Goal: Information Seeking & Learning: Check status

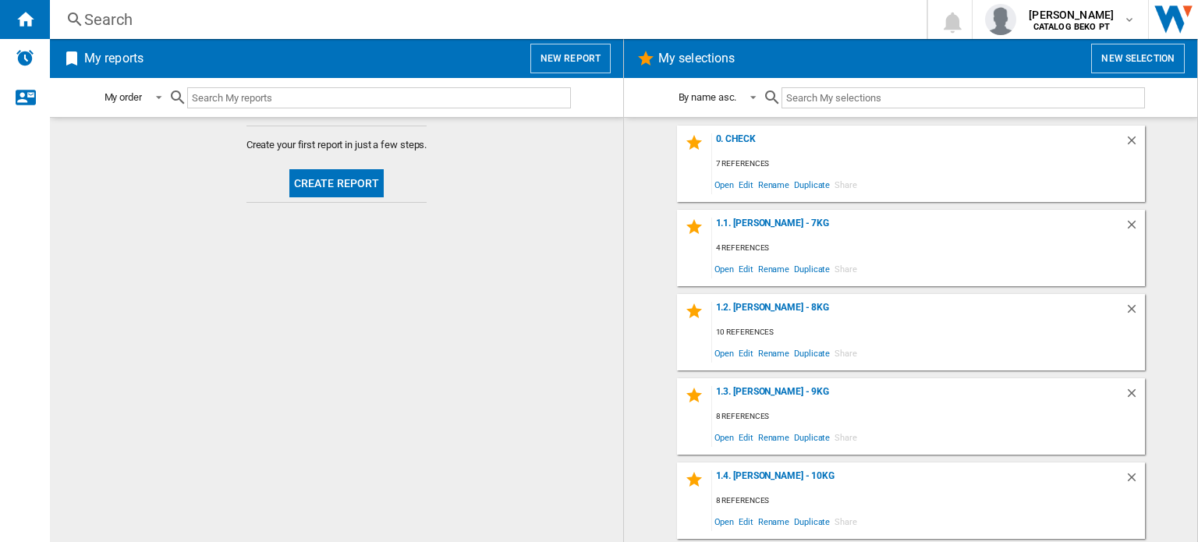
click at [801, 155] on div "7 references" at bounding box center [928, 164] width 433 height 20
click at [731, 140] on div "0. Check" at bounding box center [918, 143] width 413 height 21
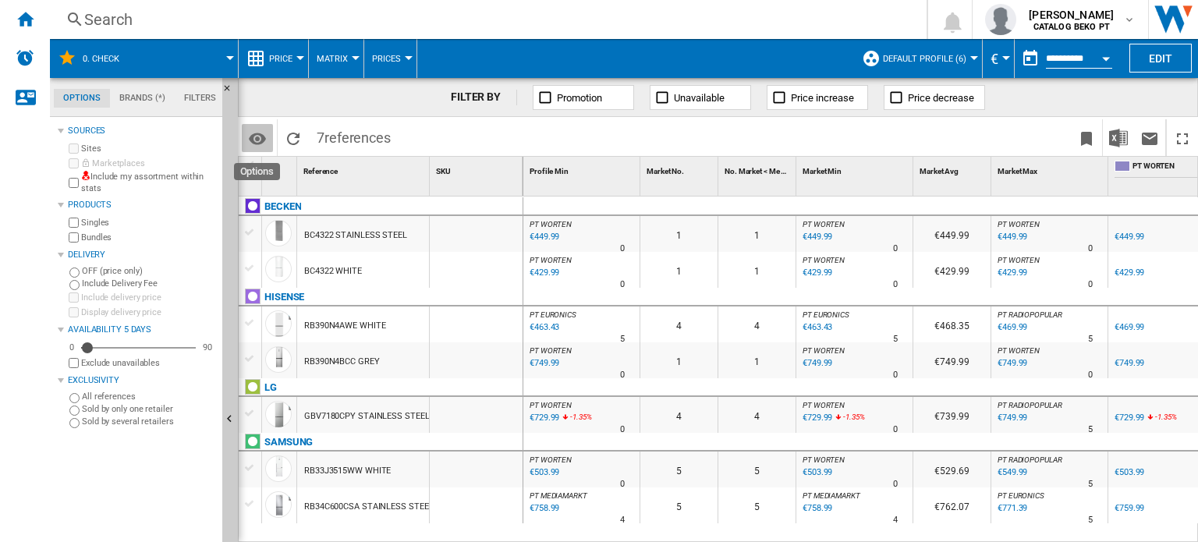
click at [254, 140] on md-icon "Options" at bounding box center [257, 138] width 19 height 19
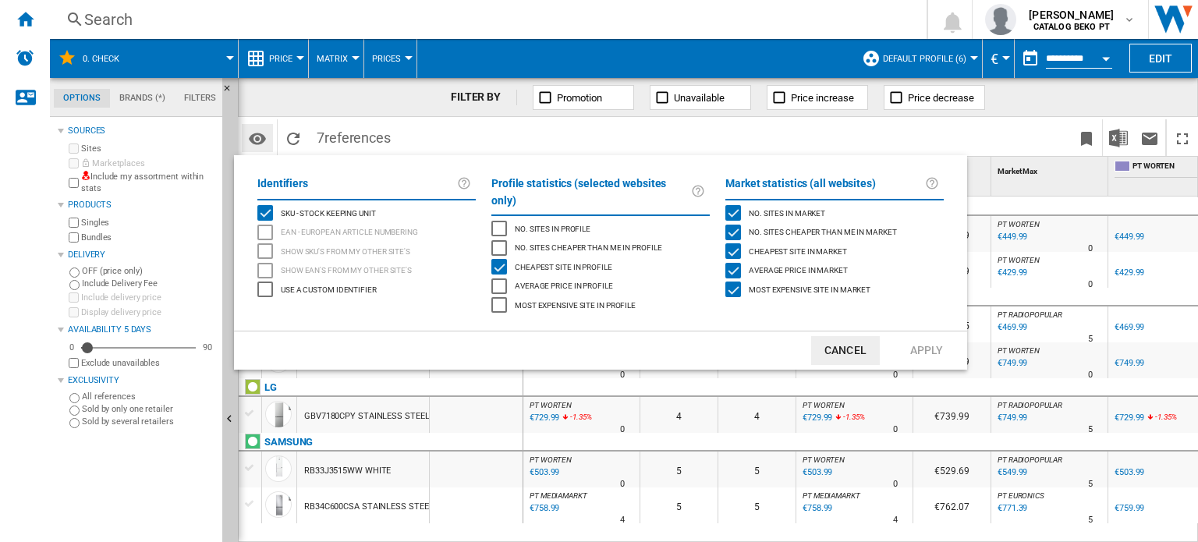
click at [254, 140] on md-backdrop at bounding box center [599, 271] width 1198 height 542
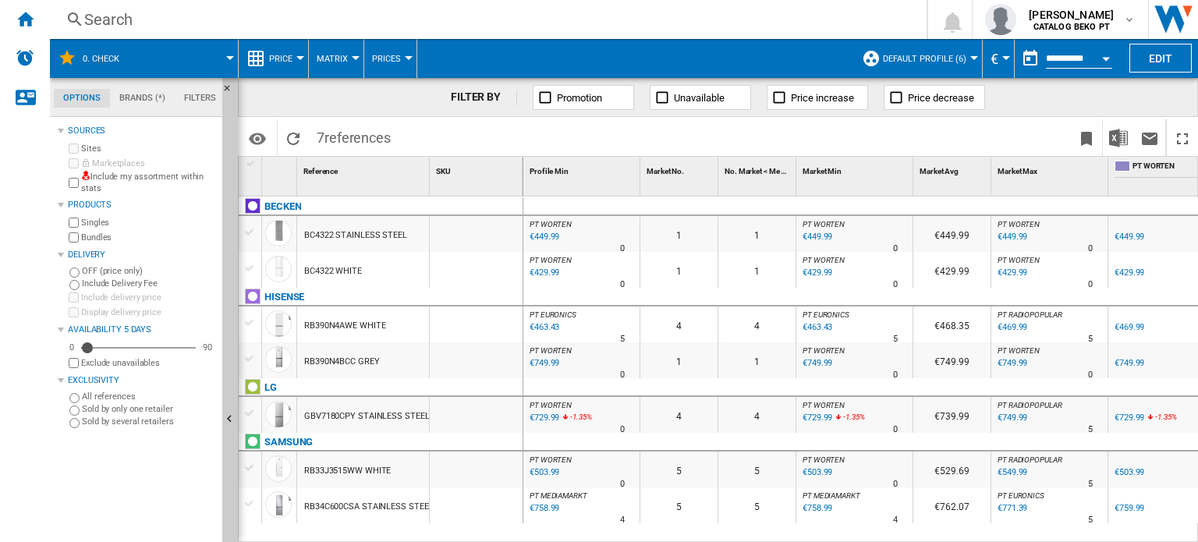
click at [248, 165] on div at bounding box center [251, 163] width 13 height 11
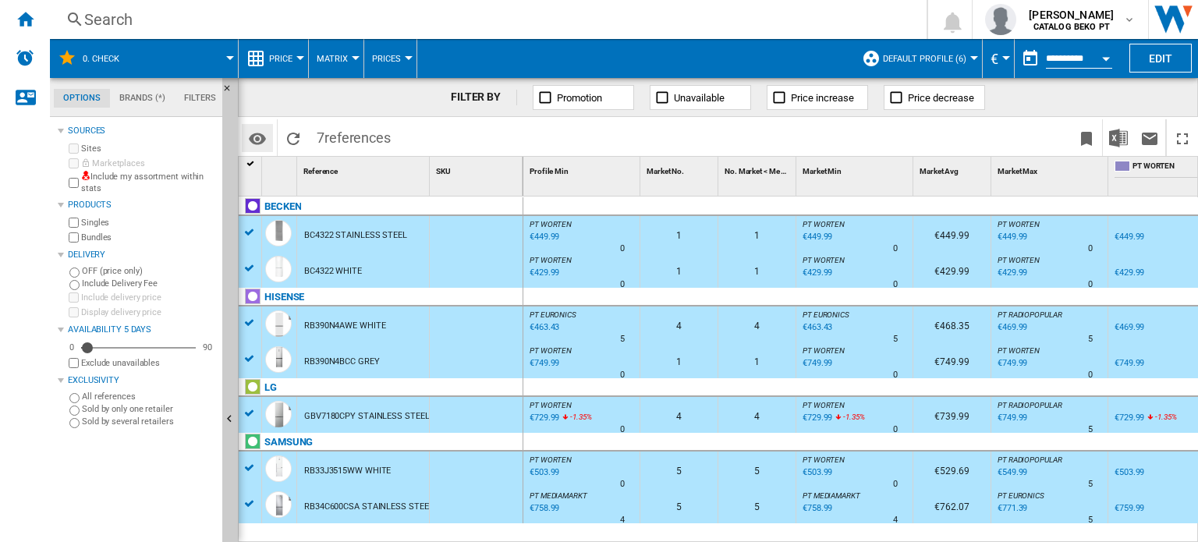
click at [259, 143] on md-icon "Options" at bounding box center [257, 138] width 19 height 19
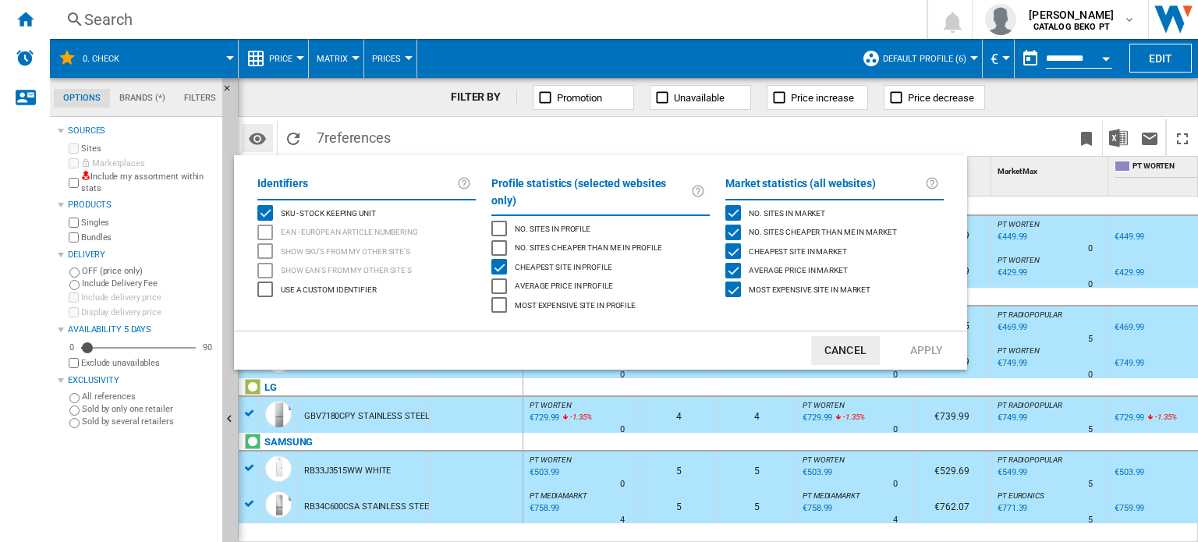
click at [259, 143] on md-backdrop at bounding box center [599, 271] width 1198 height 542
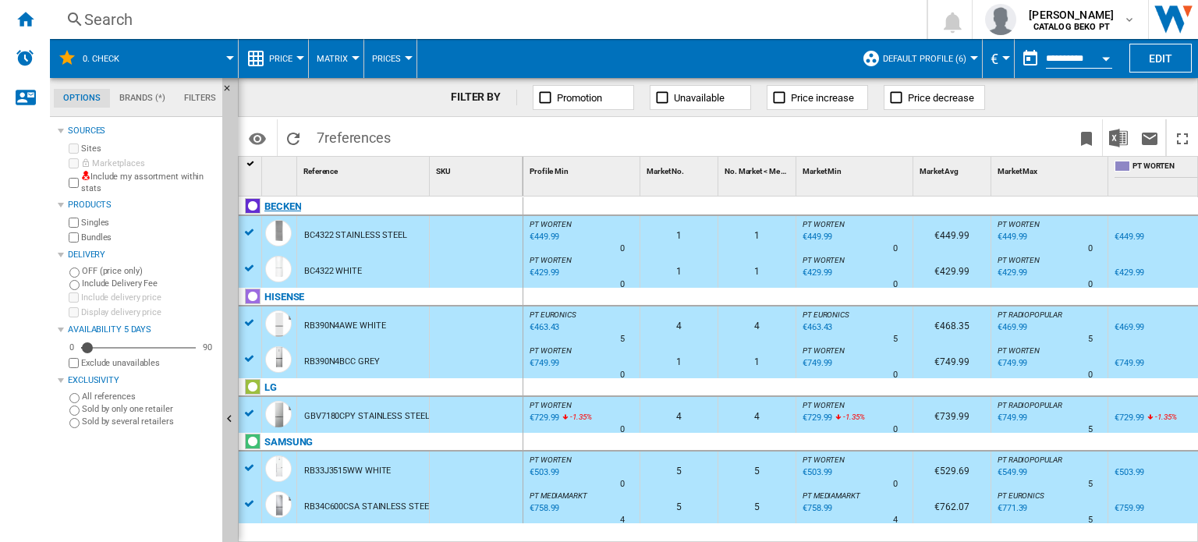
click at [255, 208] on div at bounding box center [253, 206] width 16 height 16
click at [249, 163] on div at bounding box center [251, 163] width 13 height 11
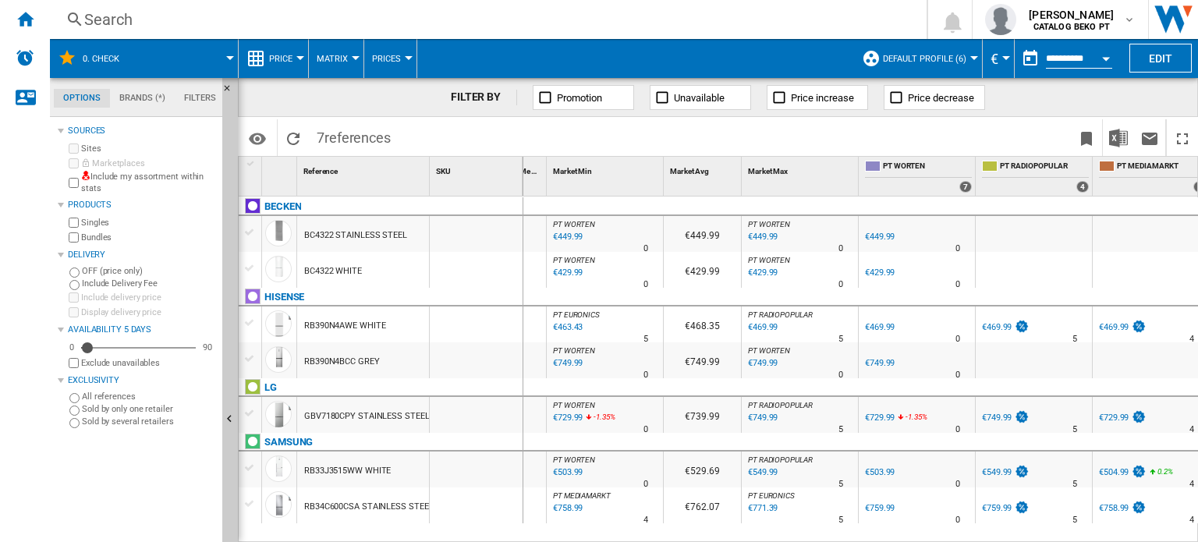
scroll to position [0, 231]
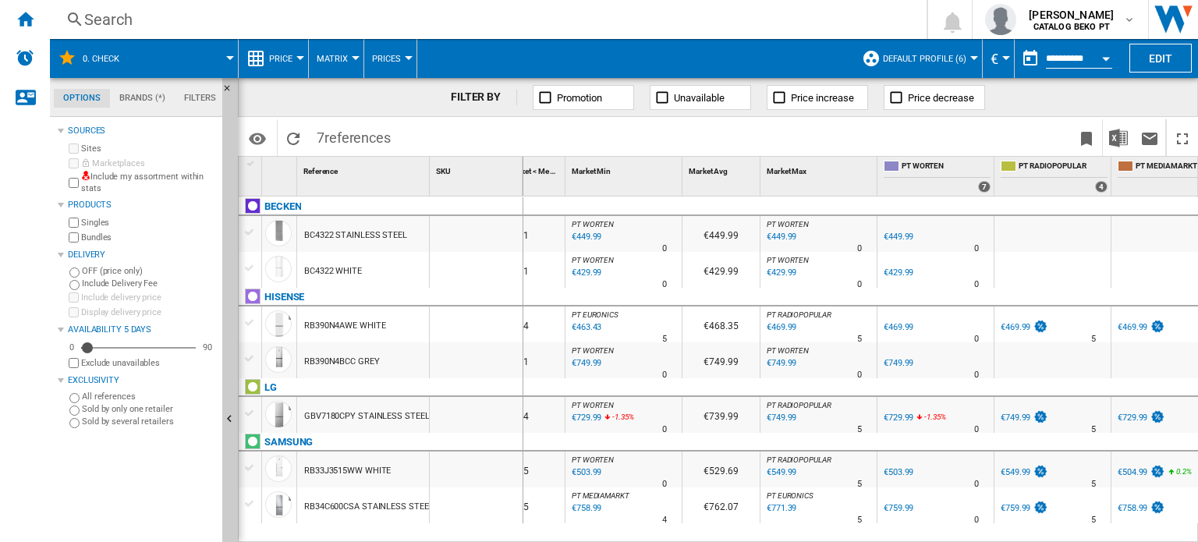
click at [341, 178] on div "Reference 1" at bounding box center [364, 169] width 129 height 24
click at [317, 167] on span "Reference" at bounding box center [320, 171] width 34 height 9
click at [325, 124] on span "7 references" at bounding box center [354, 135] width 90 height 33
click at [251, 141] on md-icon "Options" at bounding box center [257, 138] width 19 height 19
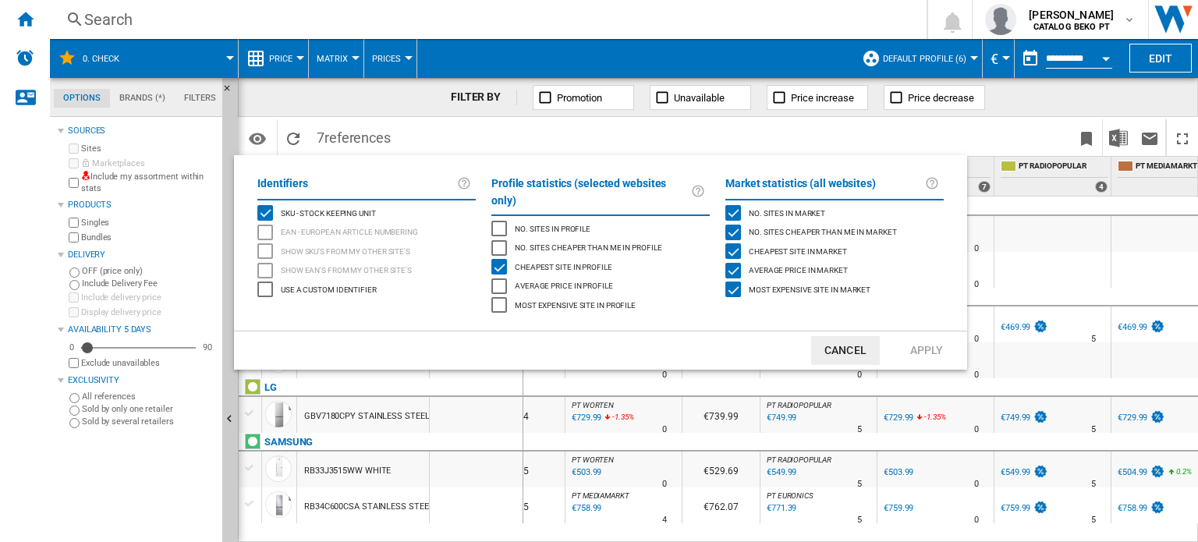
click at [288, 137] on md-backdrop at bounding box center [599, 271] width 1198 height 542
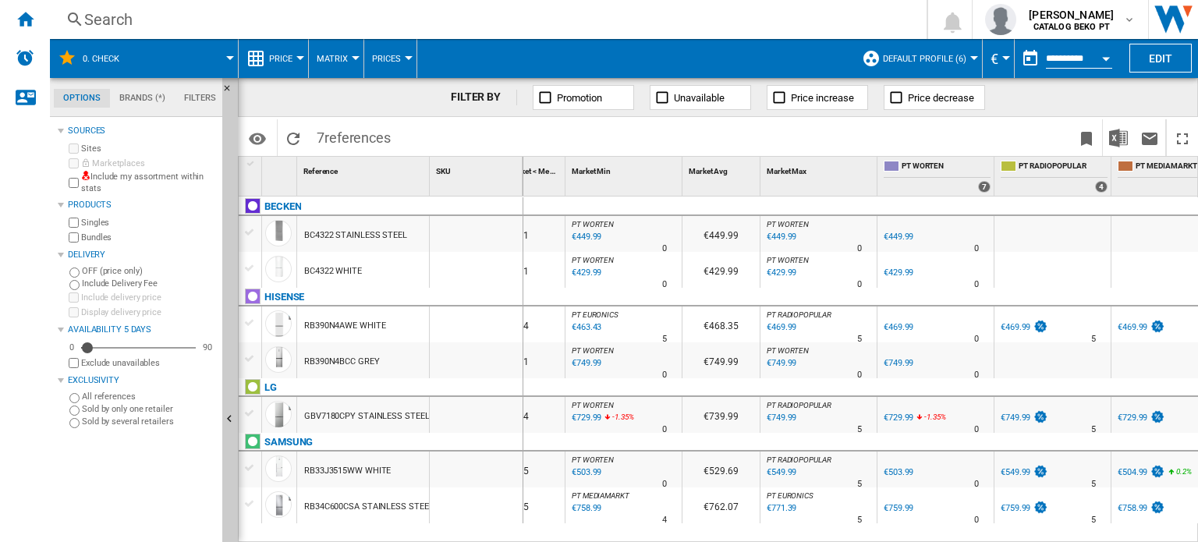
click at [322, 139] on span "7 references" at bounding box center [354, 135] width 90 height 33
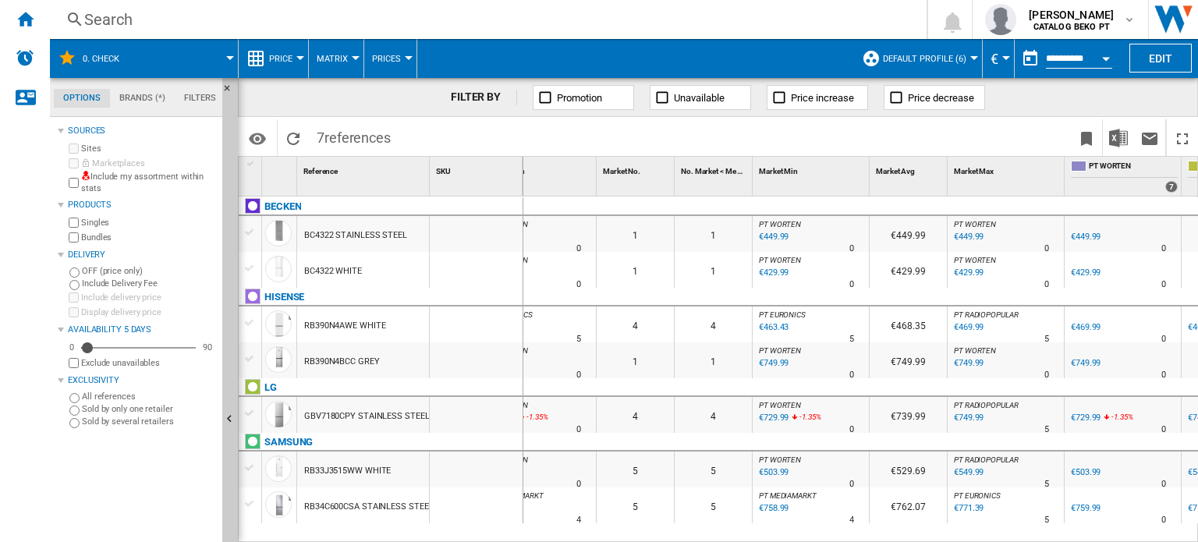
scroll to position [0, 0]
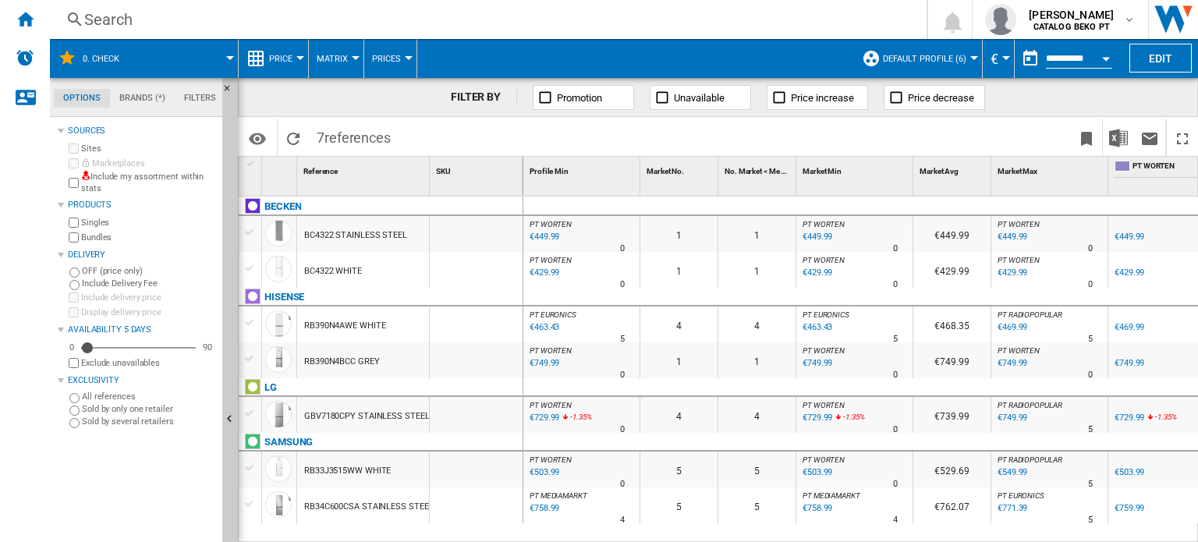
click at [191, 105] on md-tab-item "Filters" at bounding box center [200, 98] width 51 height 19
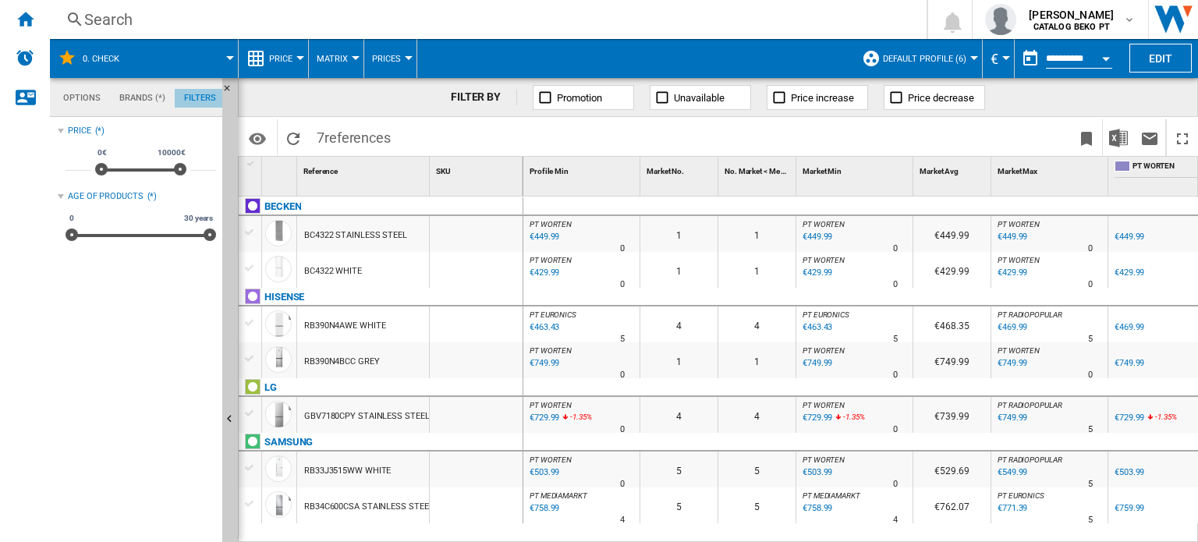
scroll to position [101, 0]
click at [140, 101] on md-tab-item "Brands (*)" at bounding box center [142, 98] width 65 height 19
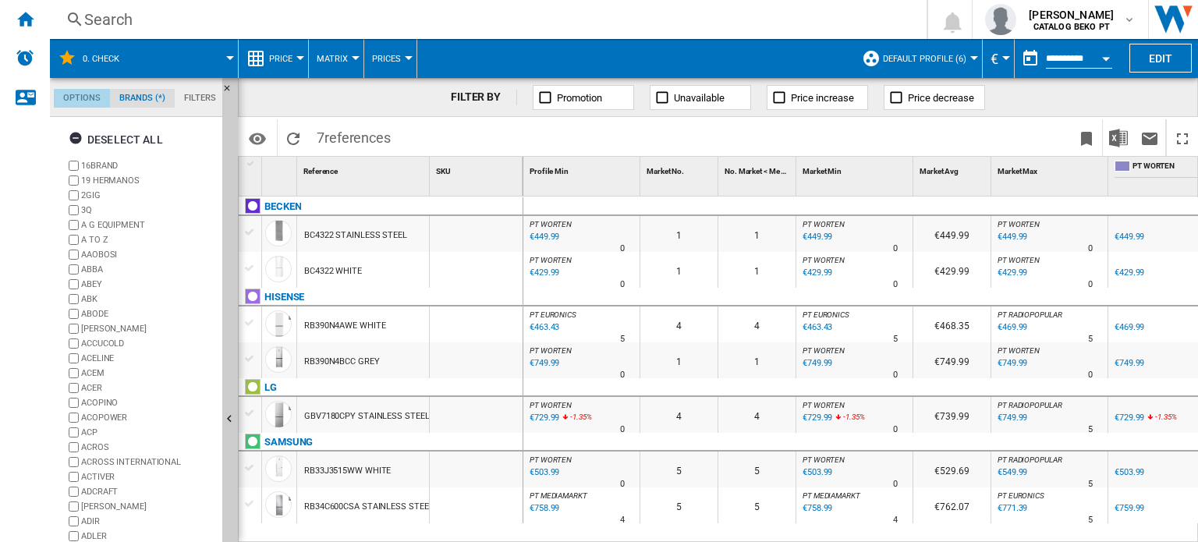
click at [73, 105] on md-tab-item "Options" at bounding box center [82, 98] width 56 height 19
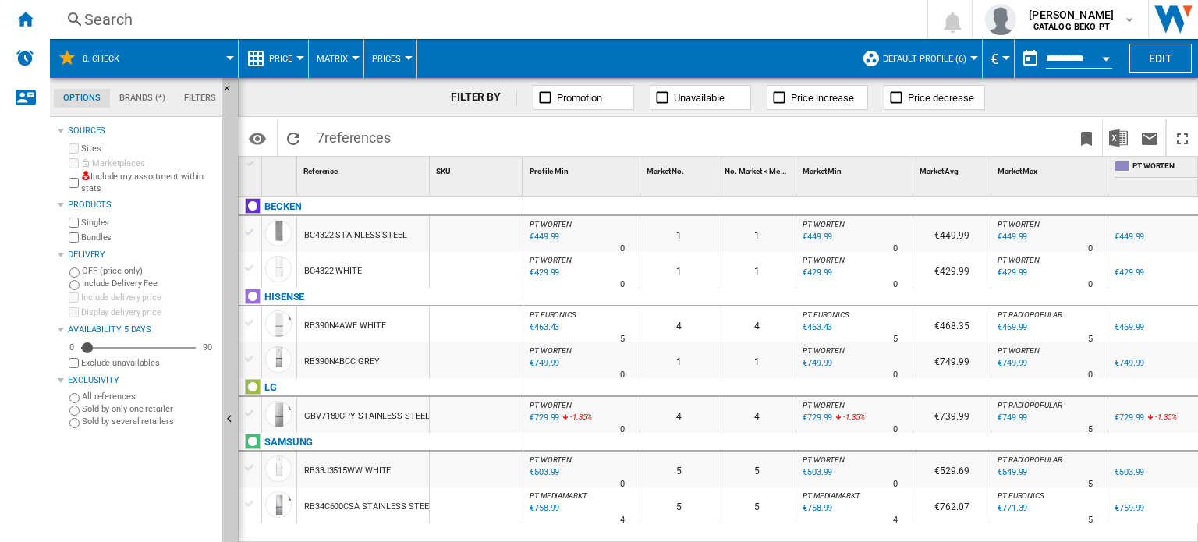
click at [62, 57] on md-icon at bounding box center [67, 57] width 19 height 19
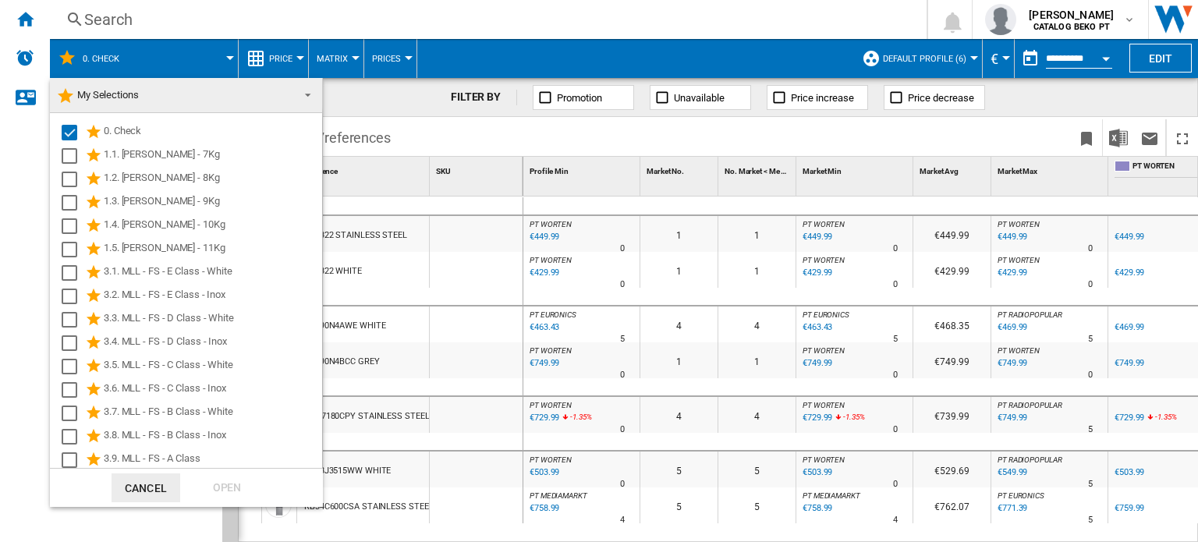
click at [61, 56] on md-backdrop at bounding box center [599, 271] width 1198 height 542
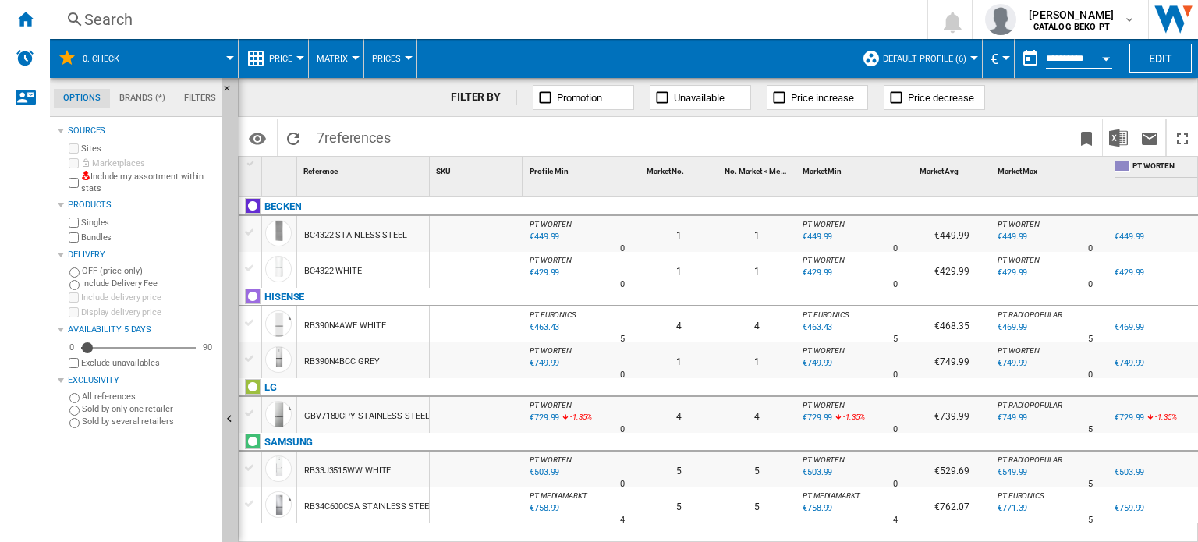
click at [276, 59] on span "Price" at bounding box center [280, 59] width 23 height 10
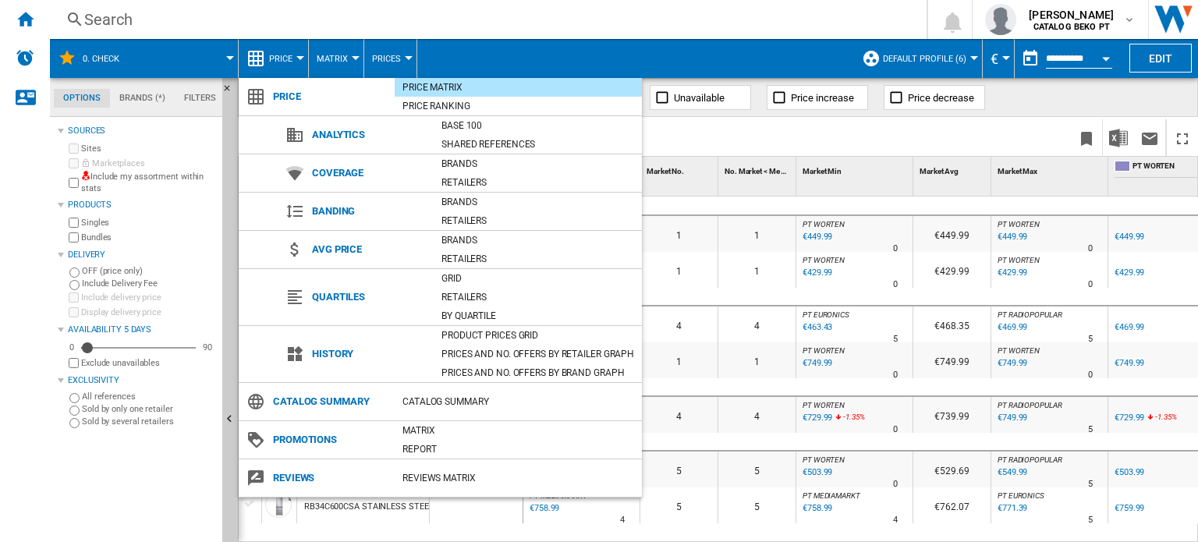
click at [331, 69] on md-backdrop at bounding box center [599, 271] width 1198 height 542
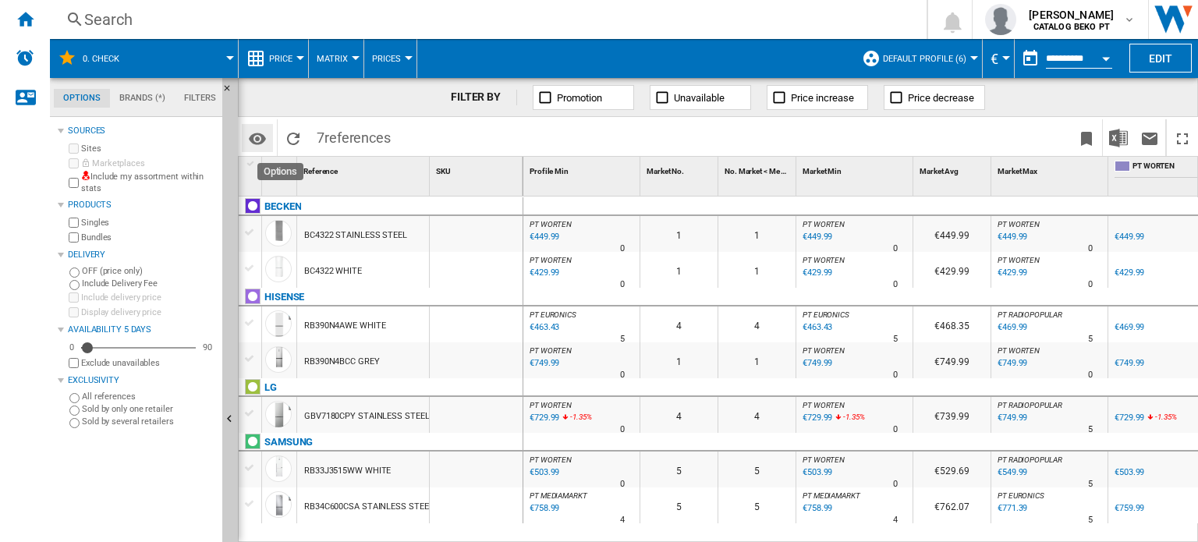
click at [261, 133] on md-icon "Options" at bounding box center [257, 138] width 19 height 19
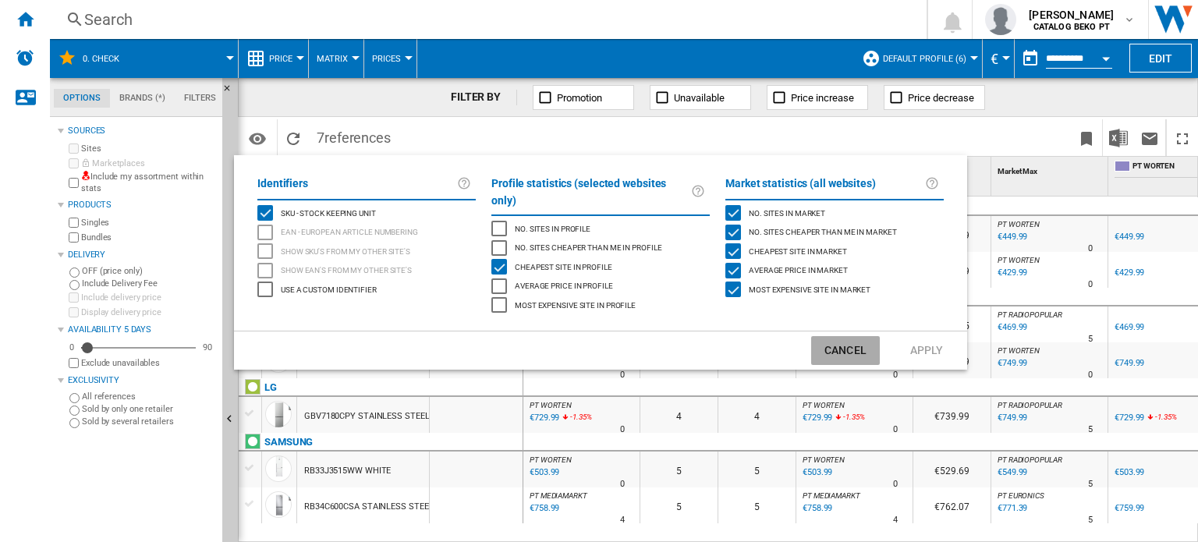
click at [858, 336] on button "Cancel" at bounding box center [845, 350] width 69 height 29
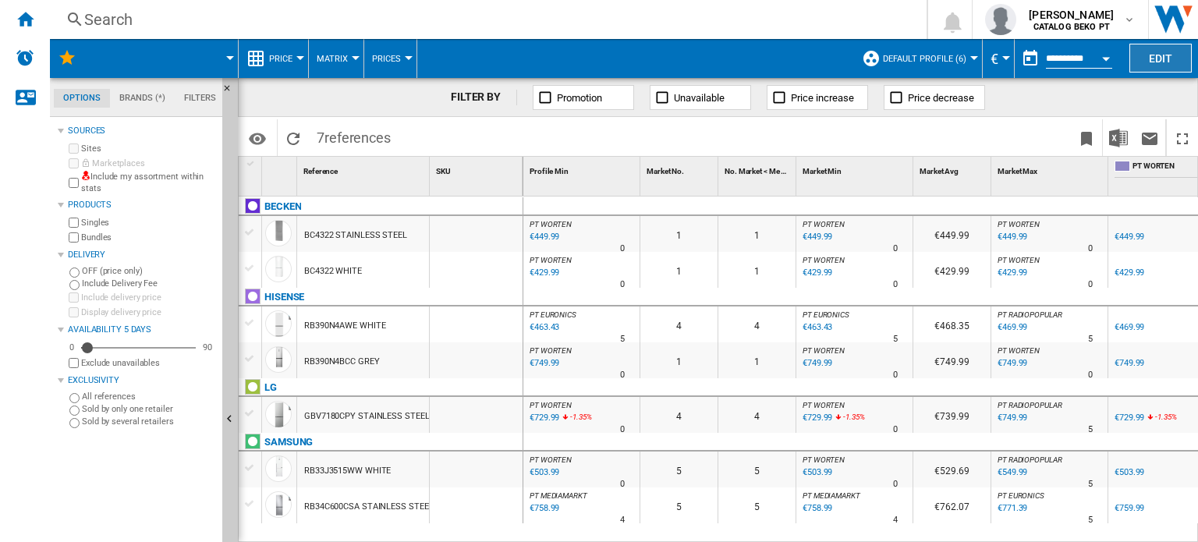
click at [1148, 53] on button "Edit" at bounding box center [1161, 58] width 62 height 29
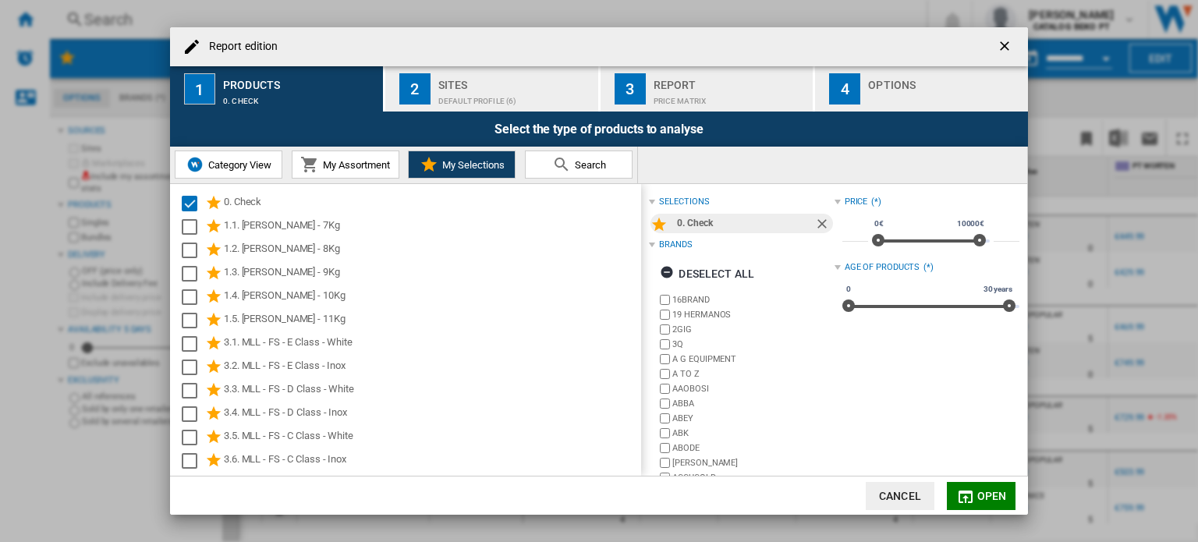
click at [457, 89] on div "Default profile (6)" at bounding box center [515, 97] width 154 height 16
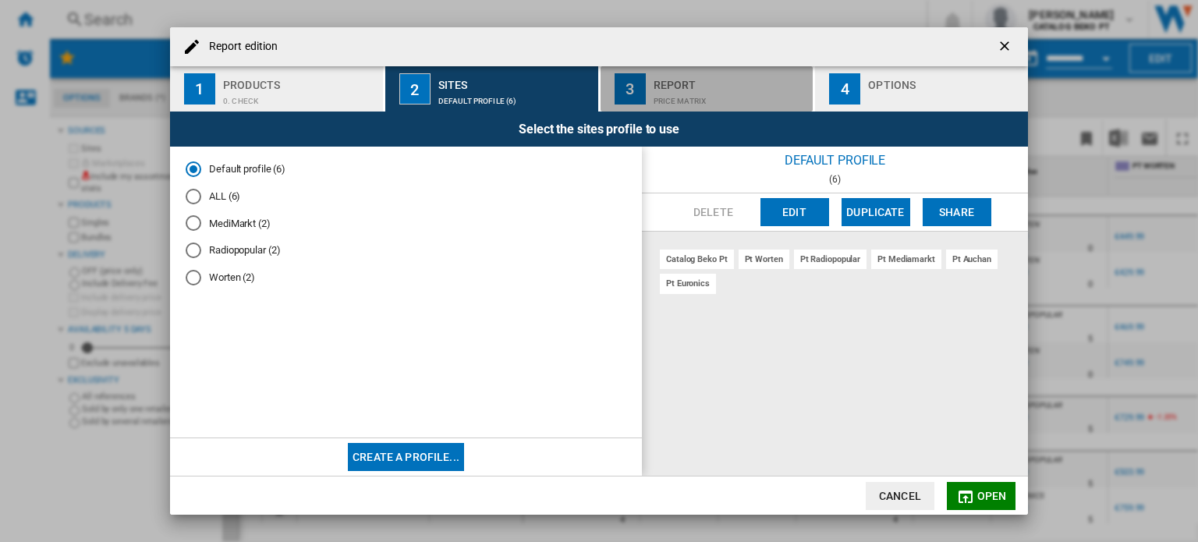
click at [658, 98] on div "Price Matrix" at bounding box center [731, 97] width 154 height 16
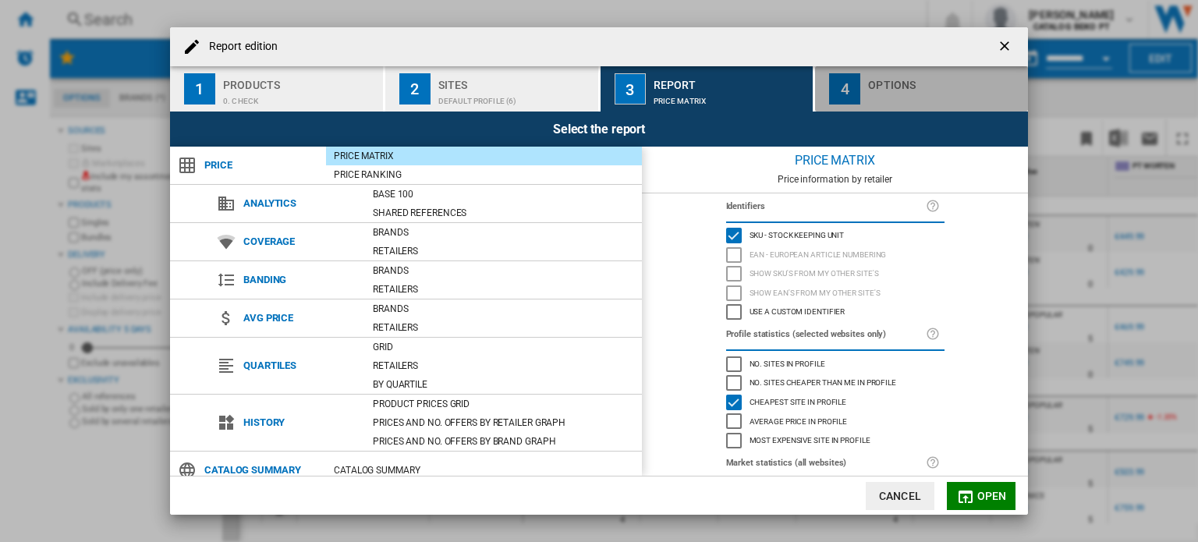
click at [861, 105] on button "4 Options" at bounding box center [921, 88] width 213 height 45
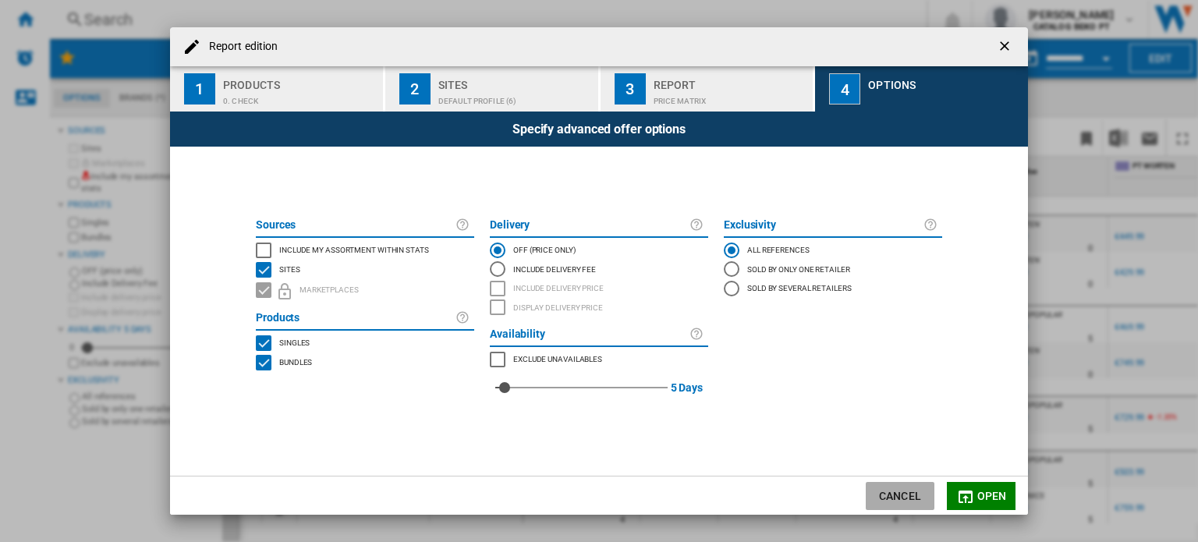
click at [899, 491] on button "Cancel" at bounding box center [900, 496] width 69 height 28
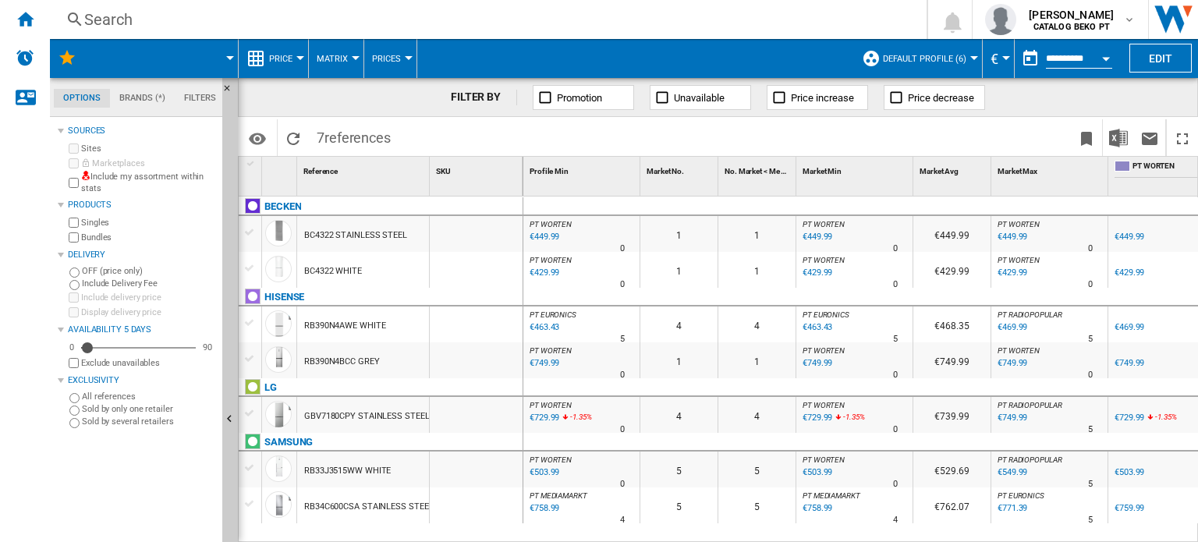
click at [953, 54] on span "Default profile (6)" at bounding box center [924, 59] width 83 height 10
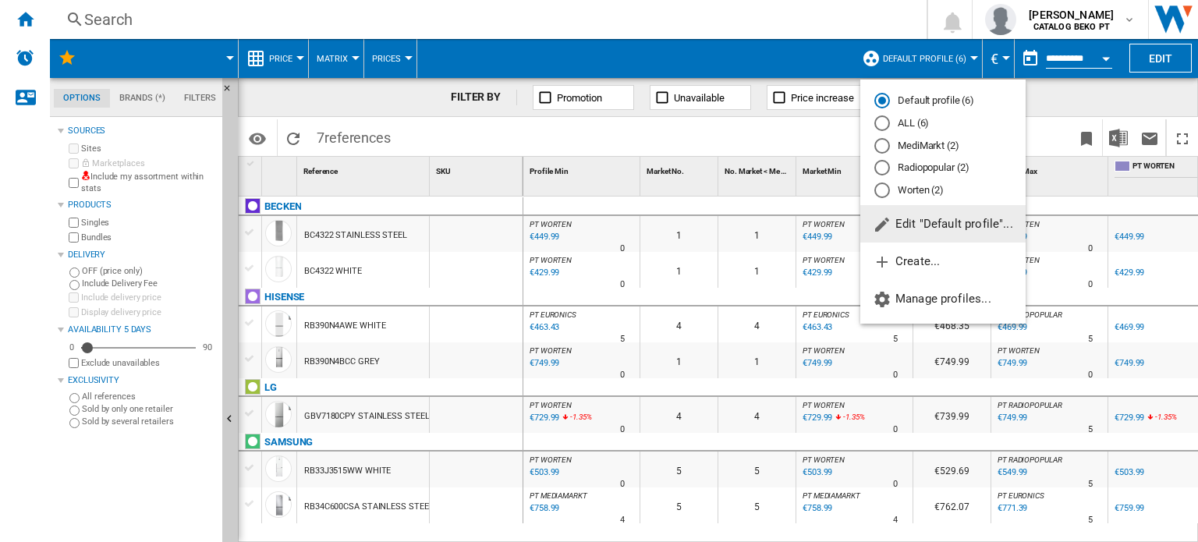
click at [965, 58] on md-backdrop at bounding box center [599, 271] width 1198 height 542
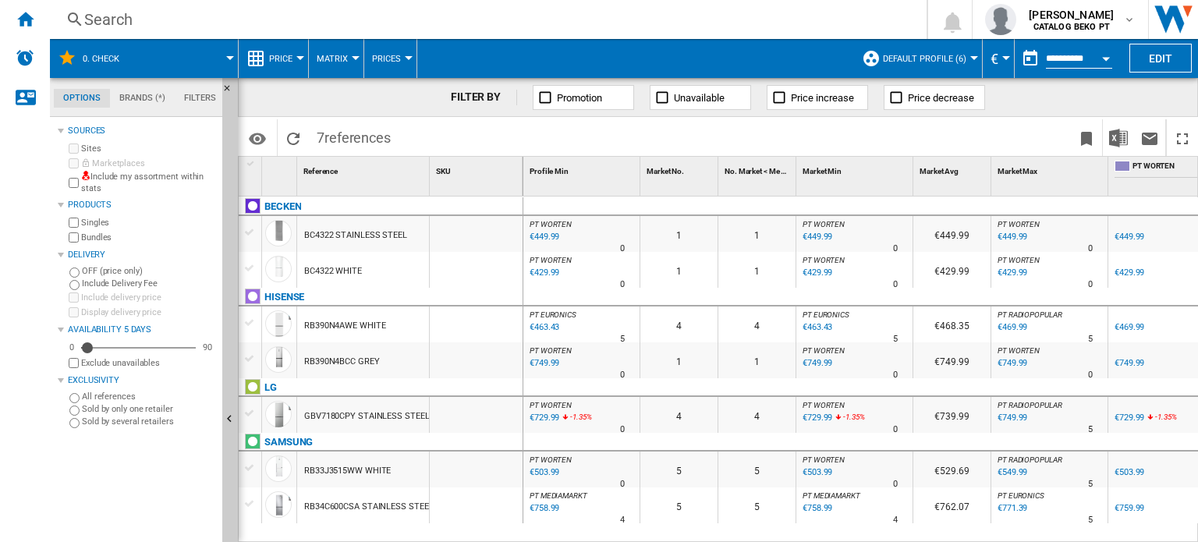
click at [958, 51] on button "Default profile (6)" at bounding box center [928, 58] width 91 height 39
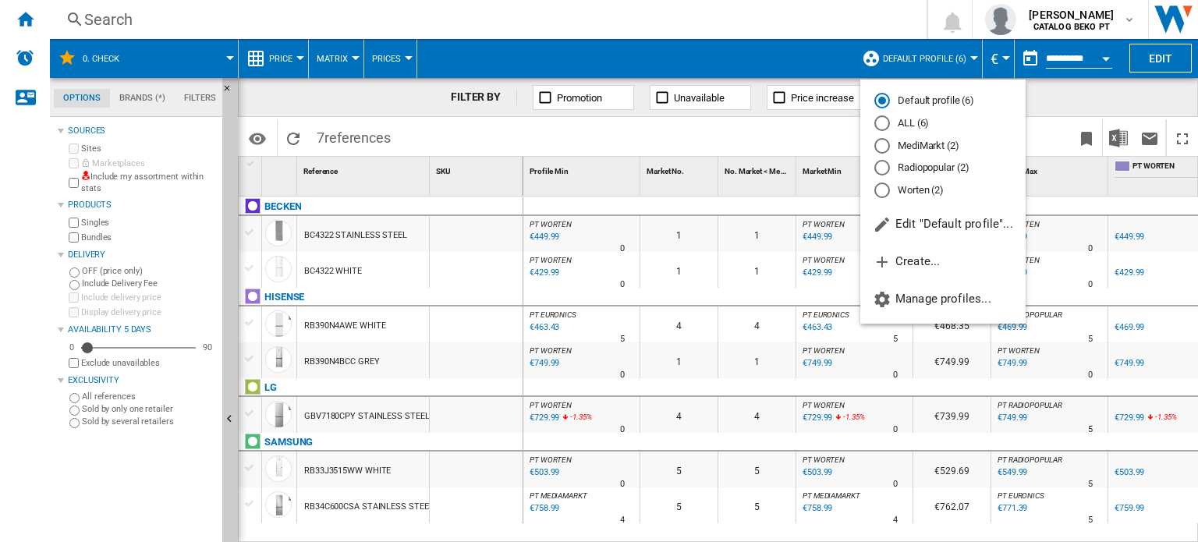
click at [754, 185] on md-backdrop at bounding box center [599, 271] width 1198 height 542
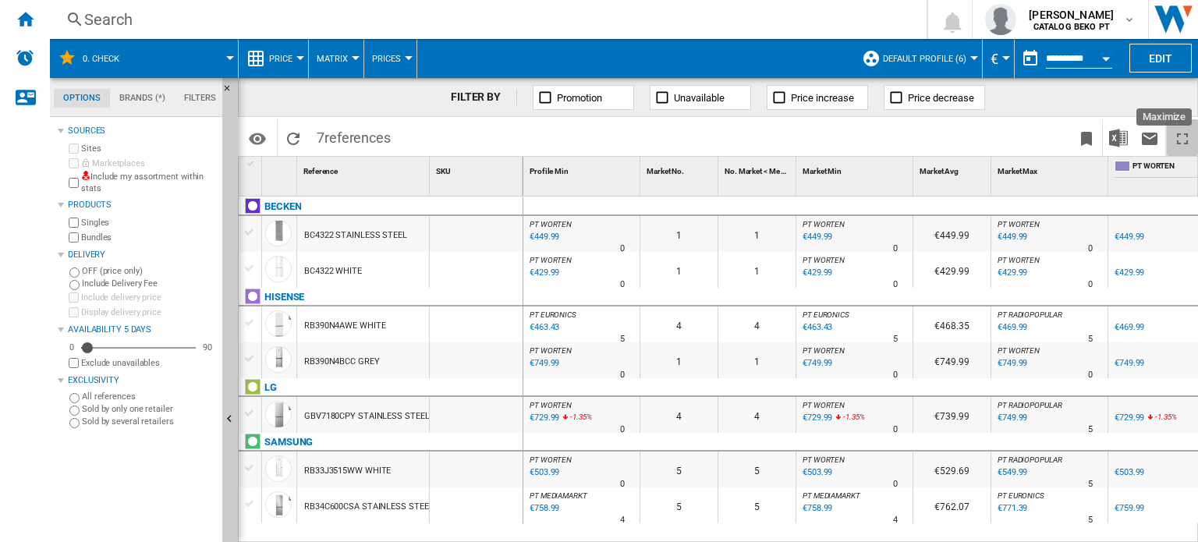
click at [1185, 144] on ng-md-icon "Maximize" at bounding box center [1182, 138] width 19 height 19
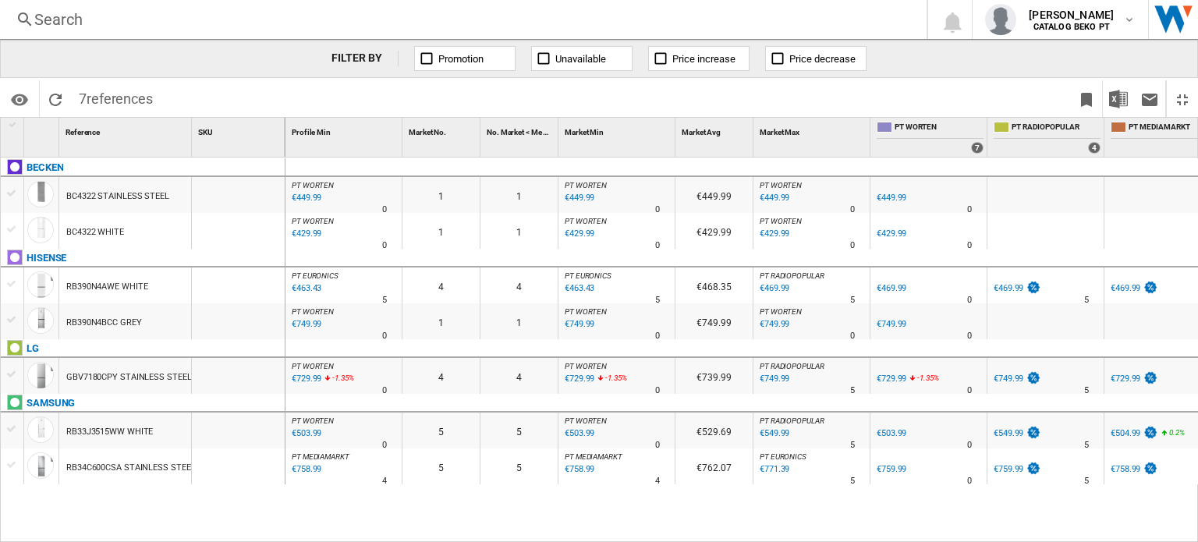
click at [43, 20] on div "Search" at bounding box center [460, 20] width 852 height 22
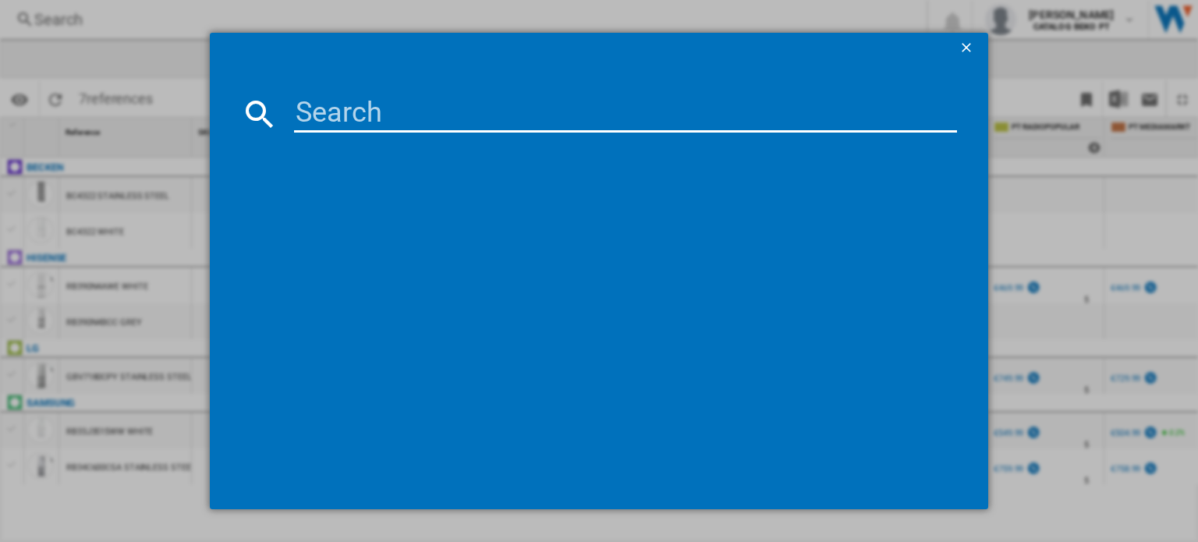
click at [358, 124] on input at bounding box center [625, 113] width 663 height 37
paste input "CFH6244IND"
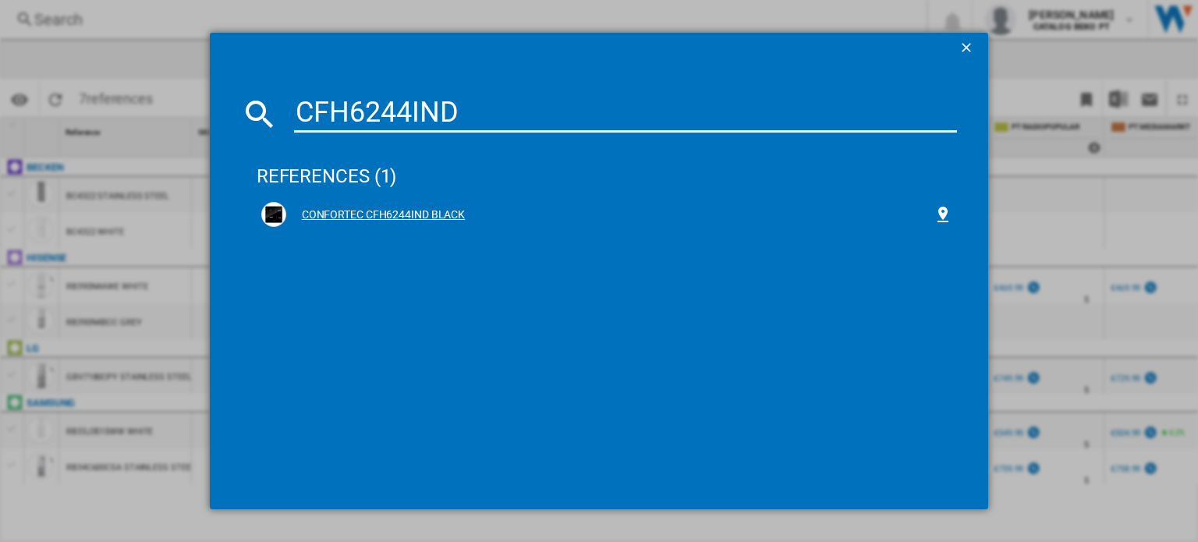
type input "CFH6244IND"
click at [381, 214] on div "CONFORTEC CFH6244IND BLACK" at bounding box center [609, 216] width 647 height 16
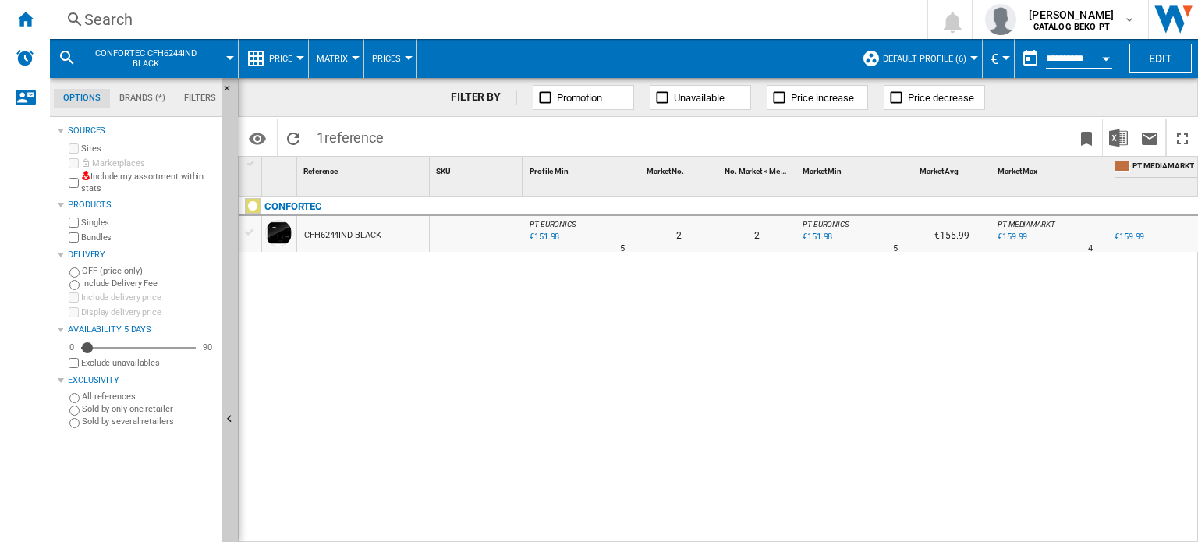
click at [250, 171] on div at bounding box center [250, 176] width 23 height 39
click at [256, 208] on div at bounding box center [253, 206] width 16 height 16
click at [251, 226] on div at bounding box center [250, 232] width 16 height 14
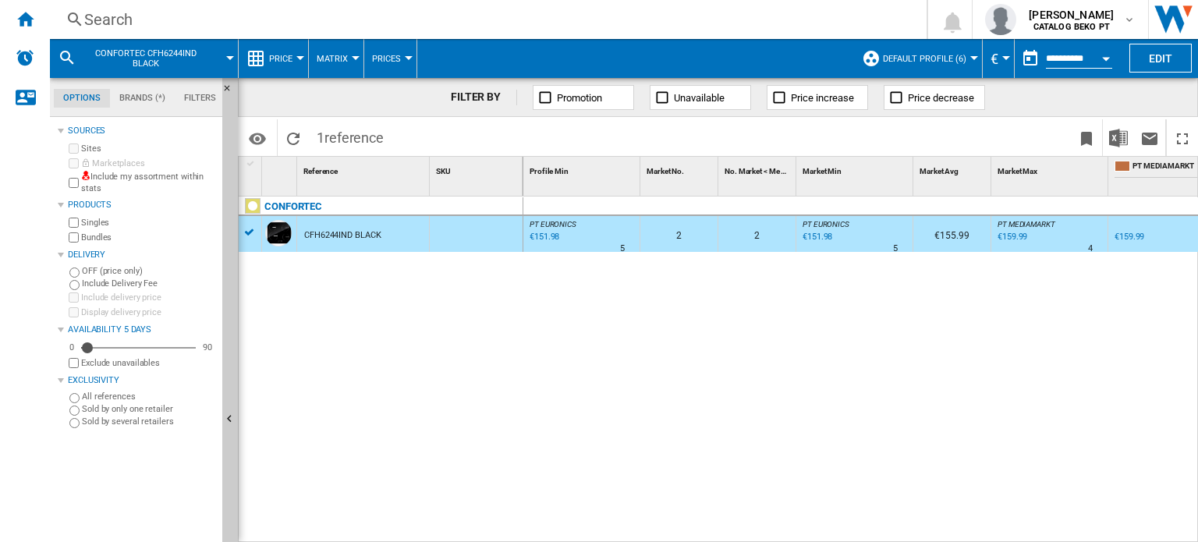
scroll to position [0, 143]
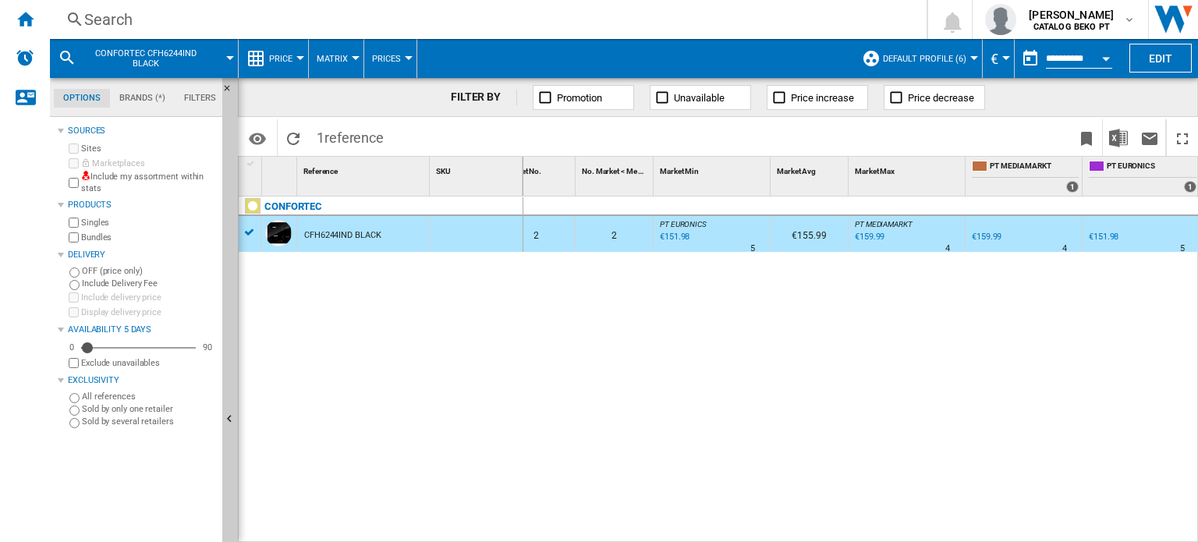
click at [352, 55] on button "Matrix" at bounding box center [336, 58] width 39 height 39
click at [354, 96] on span "Matrix" at bounding box center [338, 97] width 34 height 14
click at [397, 65] on button "Prices" at bounding box center [390, 58] width 37 height 39
click at [398, 59] on md-backdrop at bounding box center [599, 271] width 1198 height 542
click at [253, 158] on div at bounding box center [251, 163] width 13 height 11
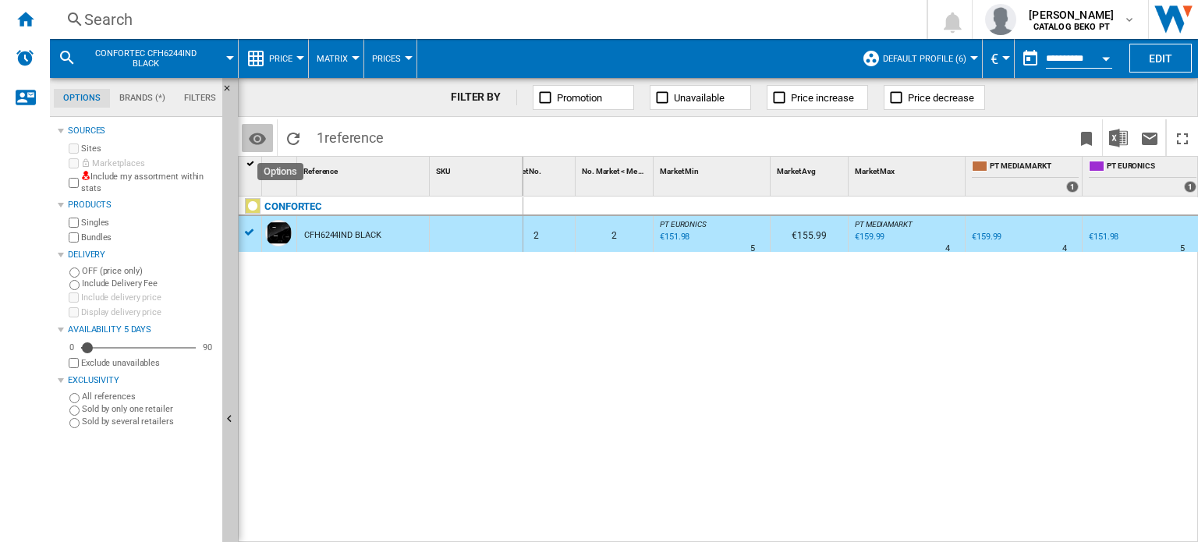
click at [253, 137] on md-icon "Options" at bounding box center [257, 138] width 19 height 19
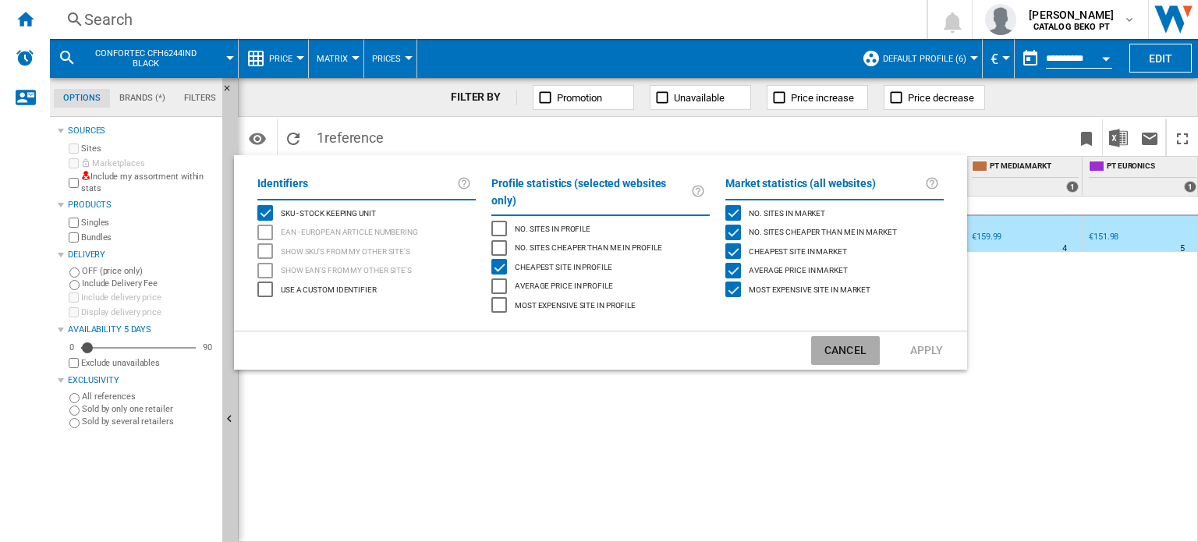
click at [848, 336] on button "Cancel" at bounding box center [845, 350] width 69 height 29
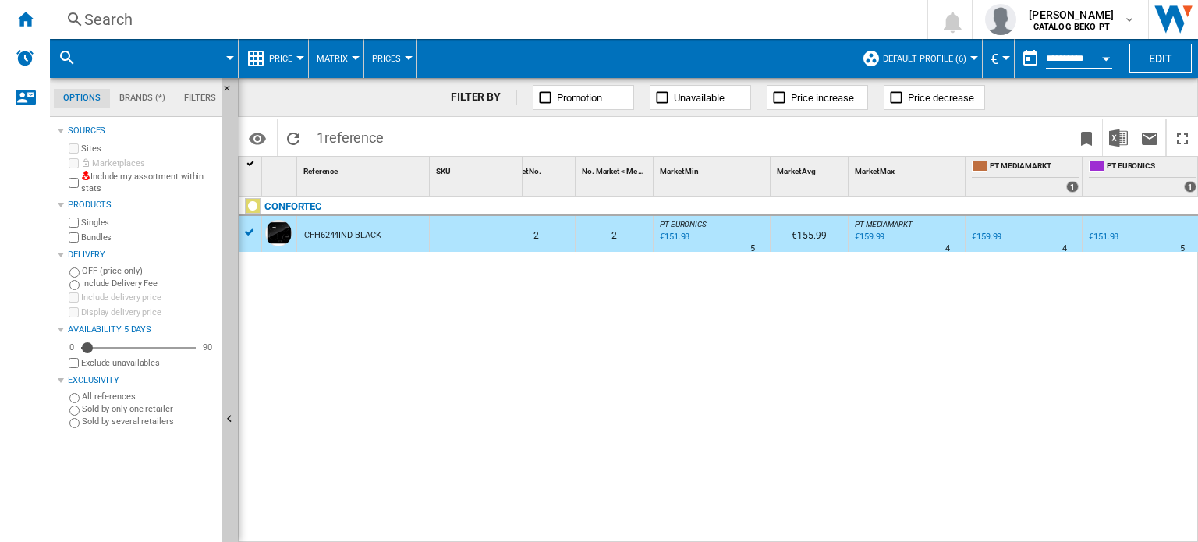
scroll to position [0, 144]
click at [797, 270] on div "0 0 PT EURONICS : PT EURONICS -1.0 % €151.98 % N/A 5 PT EURONICS : PT EURONICS …" at bounding box center [861, 370] width 676 height 347
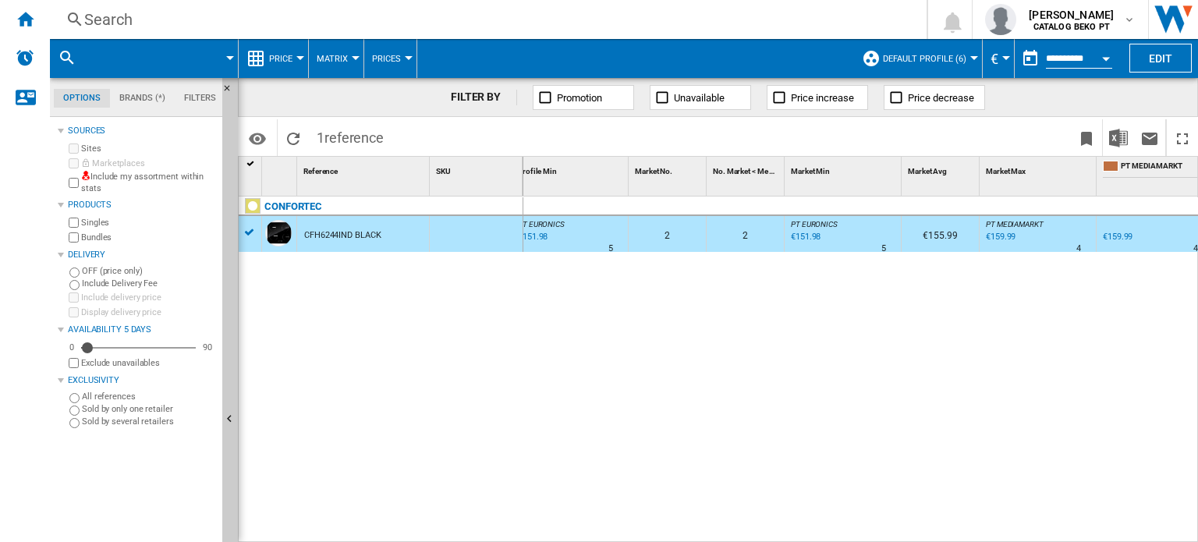
scroll to position [0, 0]
click at [69, 59] on md-icon at bounding box center [67, 57] width 19 height 19
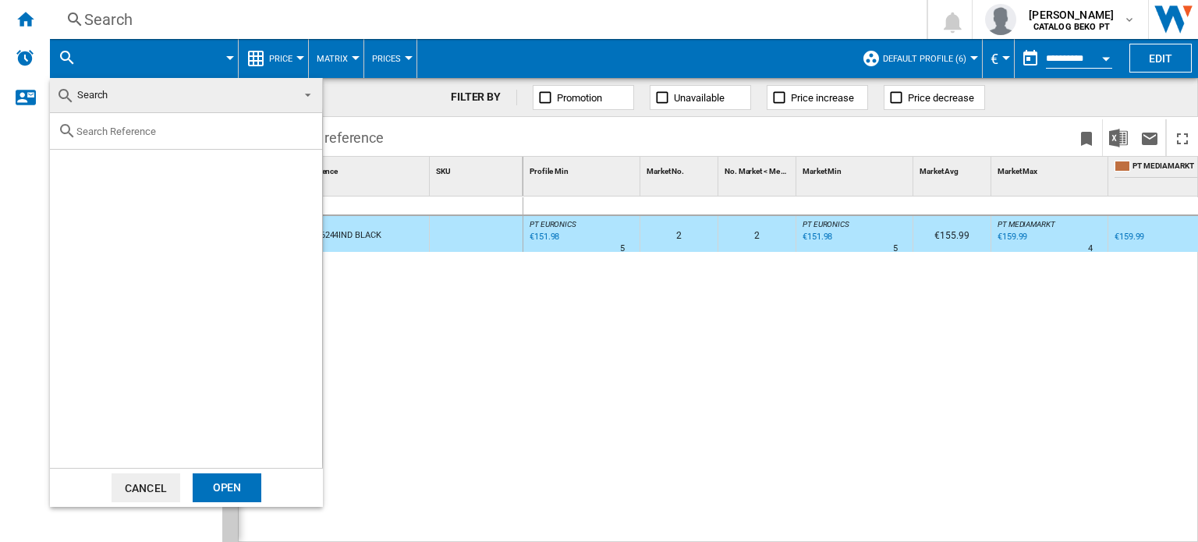
click at [69, 59] on md-backdrop at bounding box center [599, 271] width 1198 height 542
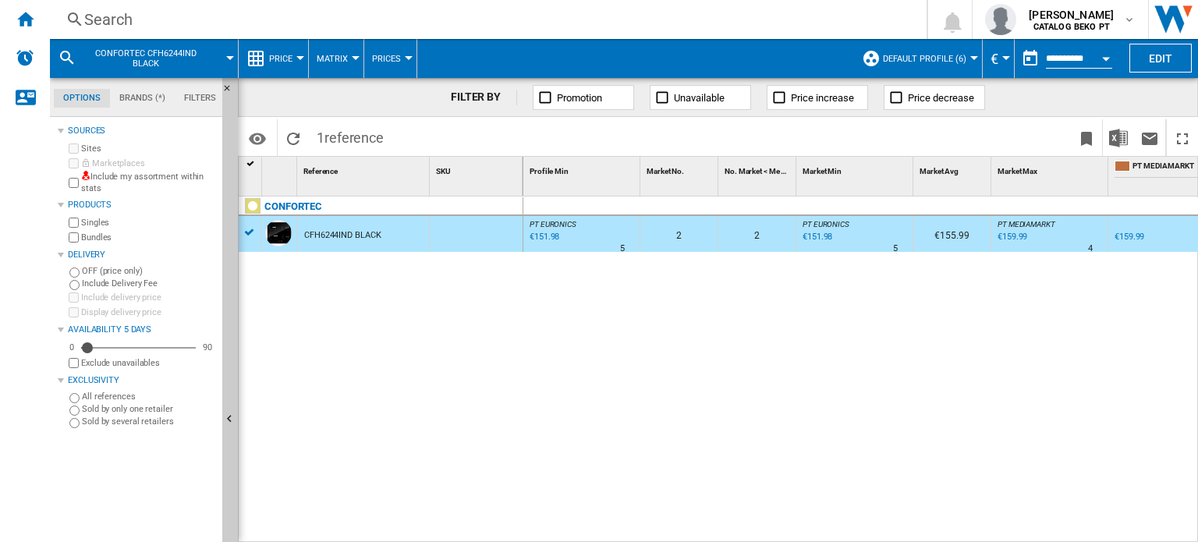
click at [138, 20] on div "Search" at bounding box center [485, 20] width 802 height 22
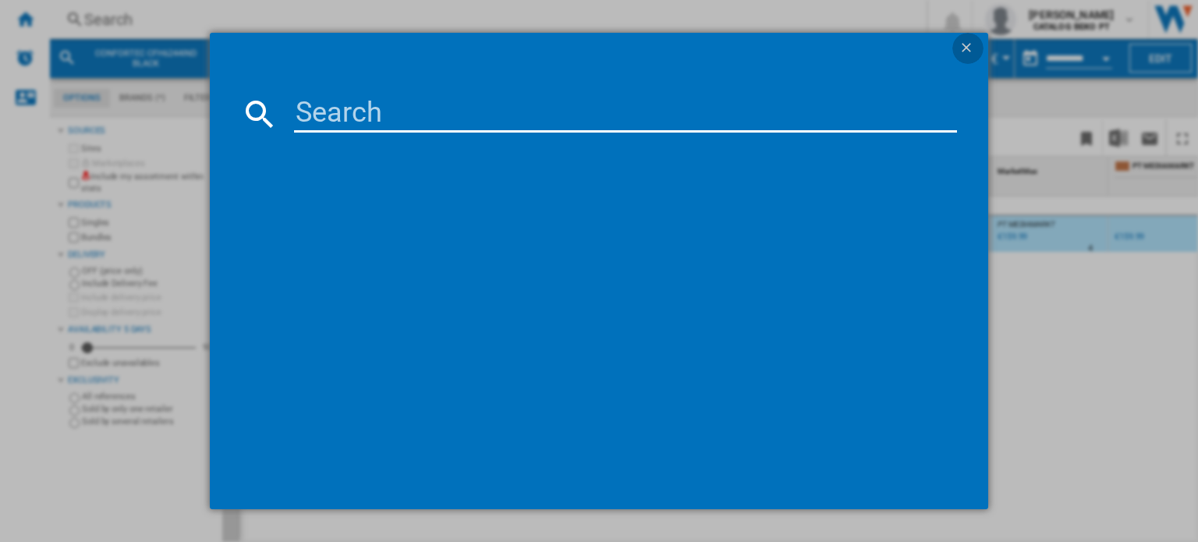
click at [964, 45] on ng-md-icon "getI18NText('BUTTONS.CLOSE_DIALOG')" at bounding box center [968, 49] width 19 height 19
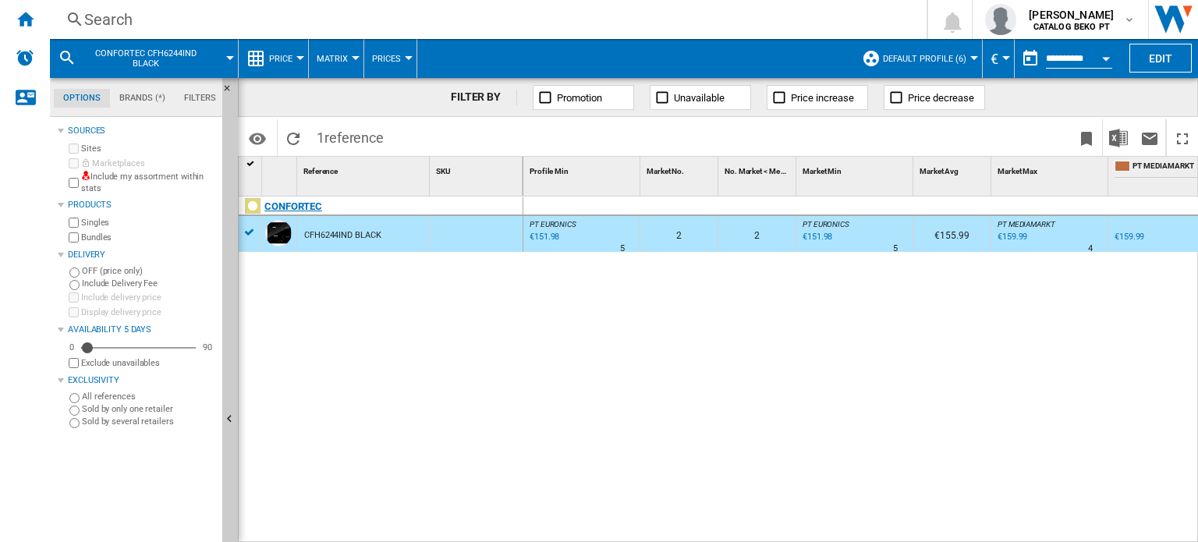
click at [247, 231] on div "CONFORTEC" at bounding box center [384, 215] width 285 height 36
drag, startPoint x: 804, startPoint y: 534, endPoint x: 1012, endPoint y: 536, distance: 207.5
click at [1012, 536] on div "0 0 PT EURONICS : PT EURONICS -1.0 % €151.98 % N/A 5 PT EURONICS : PT EURONICS …" at bounding box center [861, 370] width 676 height 347
drag, startPoint x: 1011, startPoint y: 535, endPoint x: 1108, endPoint y: 545, distance: 97.2
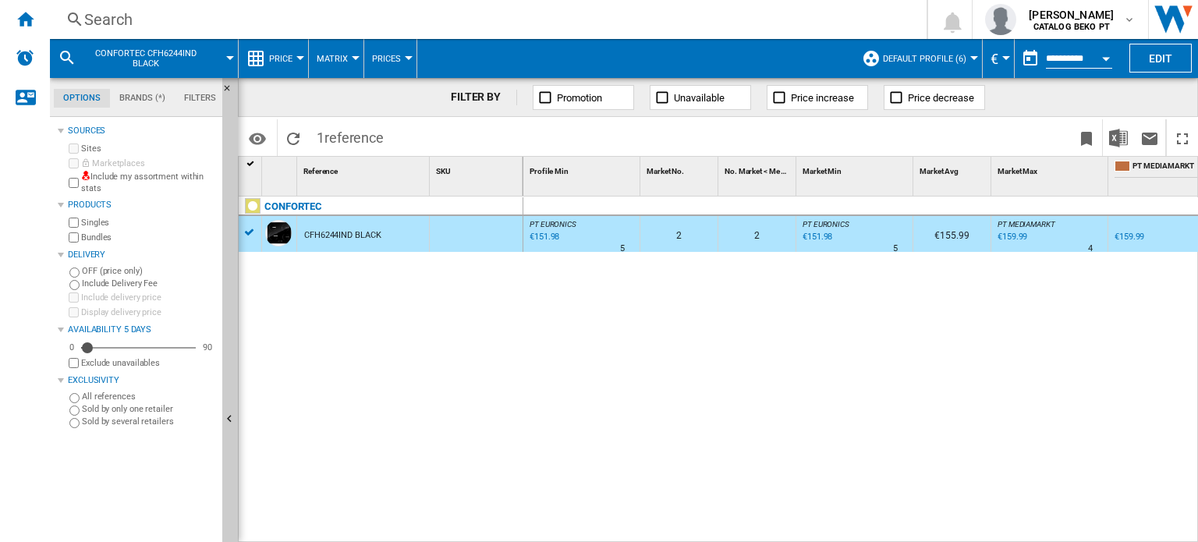
click at [1108, 541] on html "In order to access Insight, please log out and log in again OK NEW Search Searc…" at bounding box center [599, 271] width 1198 height 542
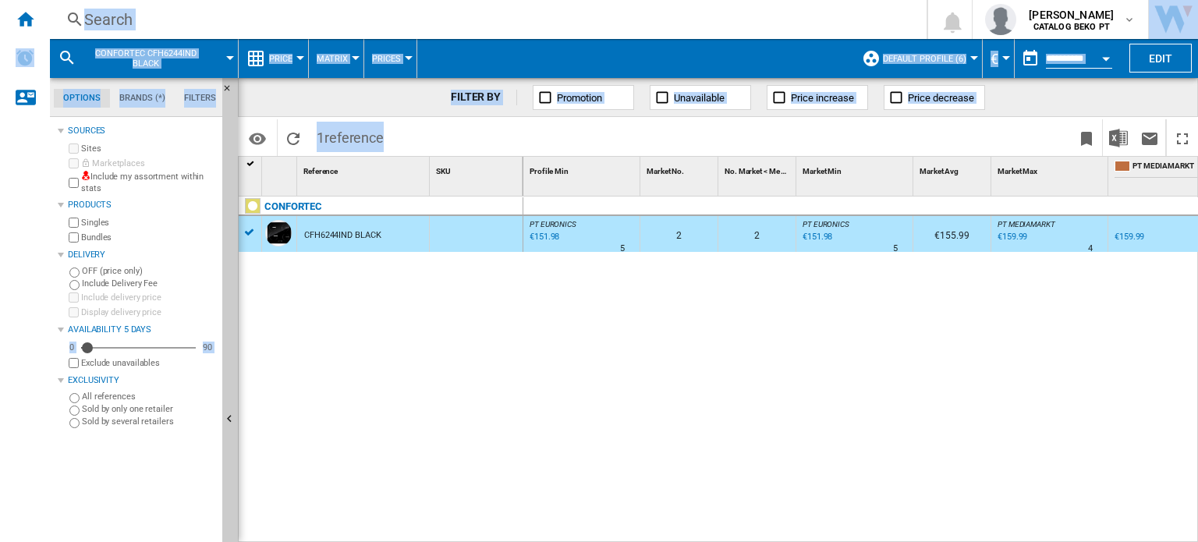
click at [974, 525] on div "0 0 PT EURONICS : PT EURONICS -1.0 % €151.98 % N/A 5 PT EURONICS : PT EURONICS …" at bounding box center [861, 370] width 676 height 347
drag, startPoint x: 977, startPoint y: 535, endPoint x: 1136, endPoint y: 563, distance: 161.6
click at [1136, 541] on html "In order to access Insight, please log out and log in again OK NEW Search Searc…" at bounding box center [599, 271] width 1198 height 542
click at [1067, 461] on div "0 0 PT EURONICS : PT EURONICS -1.0 % €151.98 % N/A 5 PT EURONICS : PT EURONICS …" at bounding box center [861, 370] width 676 height 347
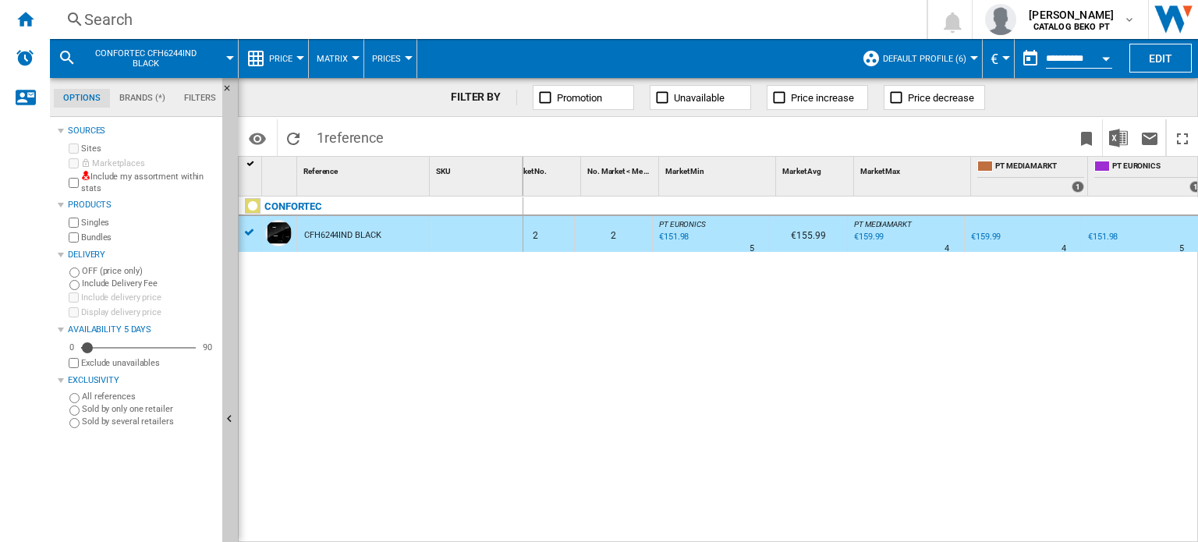
scroll to position [0, 144]
click at [261, 133] on md-icon "Options" at bounding box center [257, 138] width 19 height 19
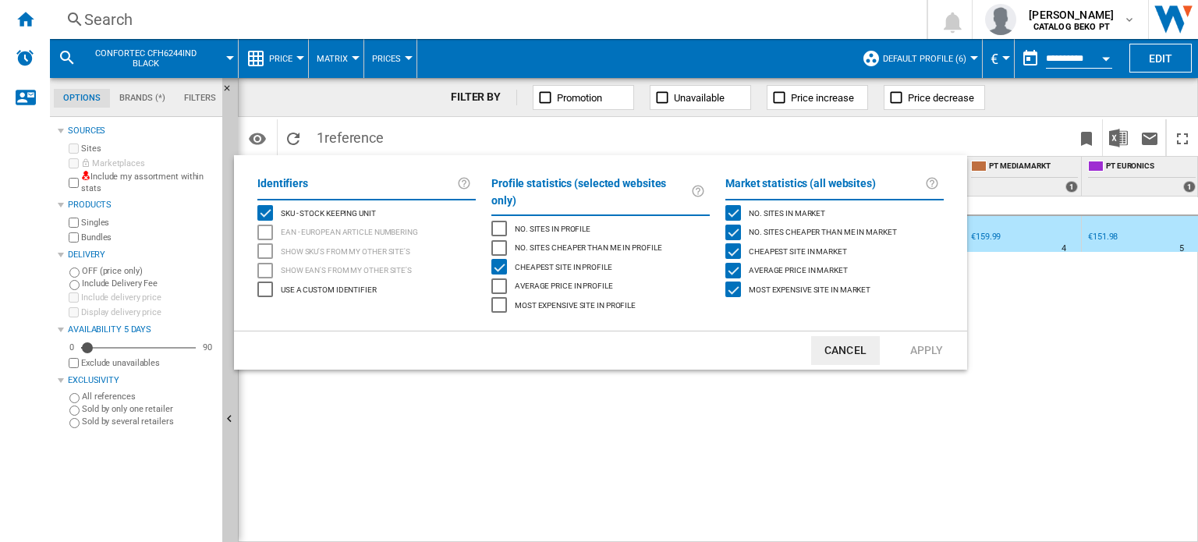
click at [595, 392] on md-backdrop at bounding box center [599, 271] width 1198 height 542
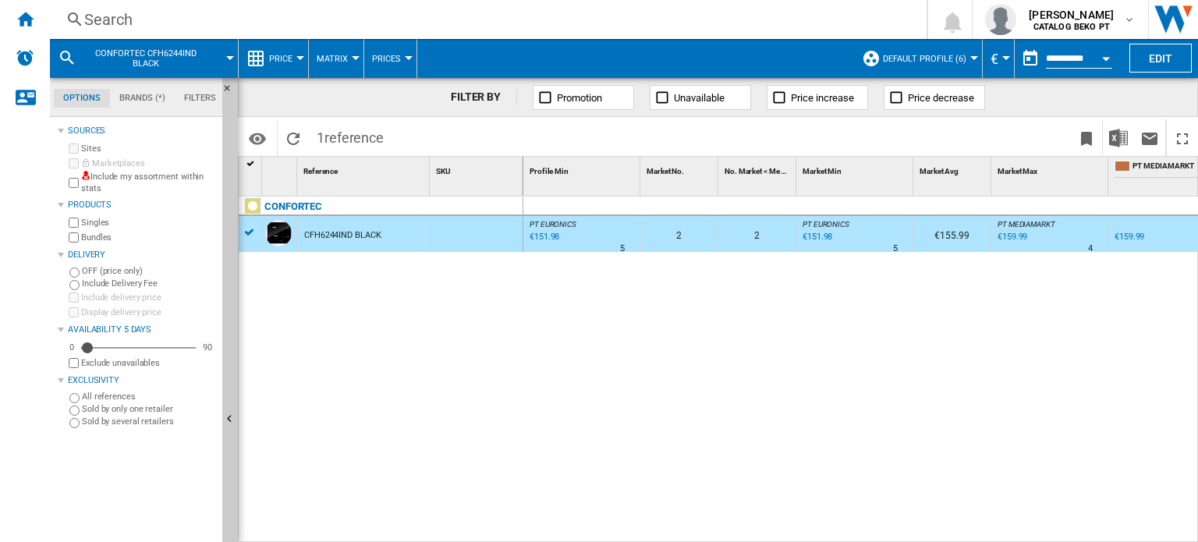
scroll to position [0, 0]
click at [325, 168] on span "Reference" at bounding box center [320, 171] width 34 height 9
drag, startPoint x: 284, startPoint y: 211, endPoint x: 287, endPoint y: 197, distance: 13.6
click at [287, 197] on div at bounding box center [599, 271] width 1198 height 542
click at [293, 203] on div "CONFORTEC" at bounding box center [293, 206] width 58 height 19
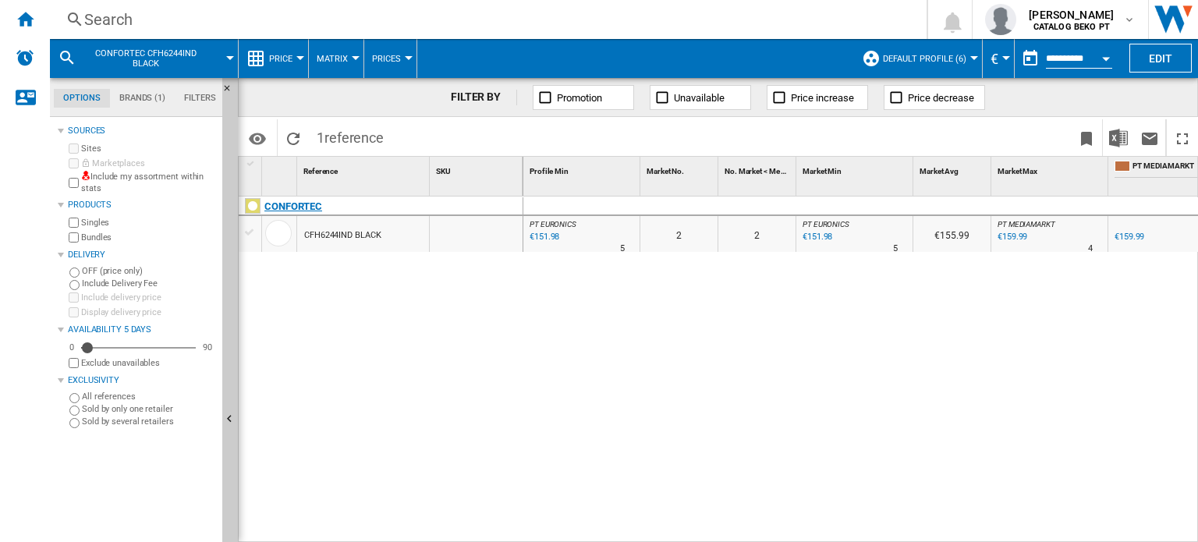
click at [297, 209] on div "CONFORTEC" at bounding box center [293, 206] width 58 height 19
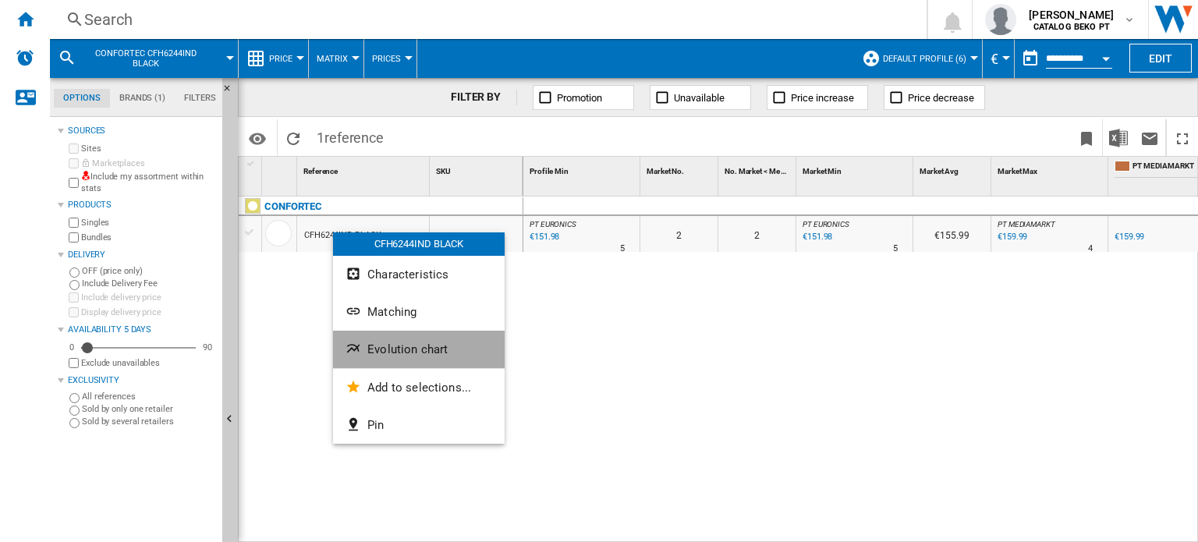
click at [421, 349] on span "Evolution chart" at bounding box center [407, 349] width 80 height 14
